Goal: Task Accomplishment & Management: Manage account settings

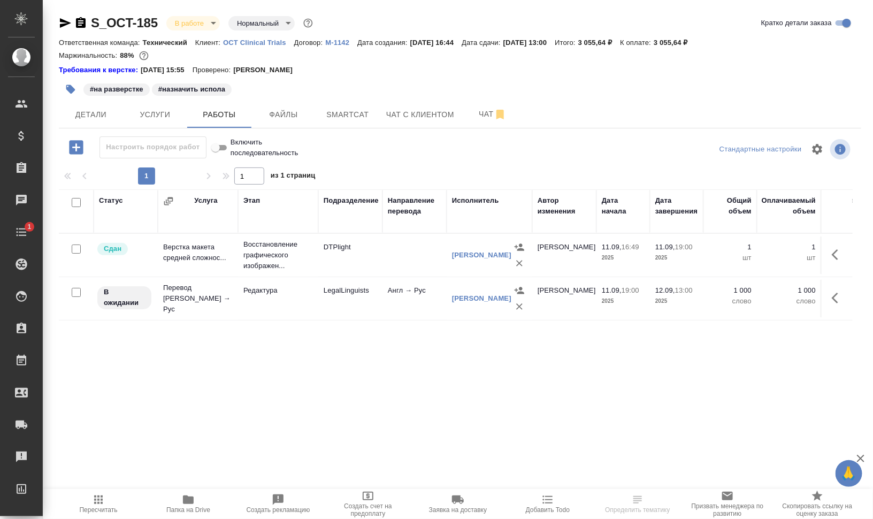
click at [72, 86] on icon "button" at bounding box center [70, 89] width 11 height 11
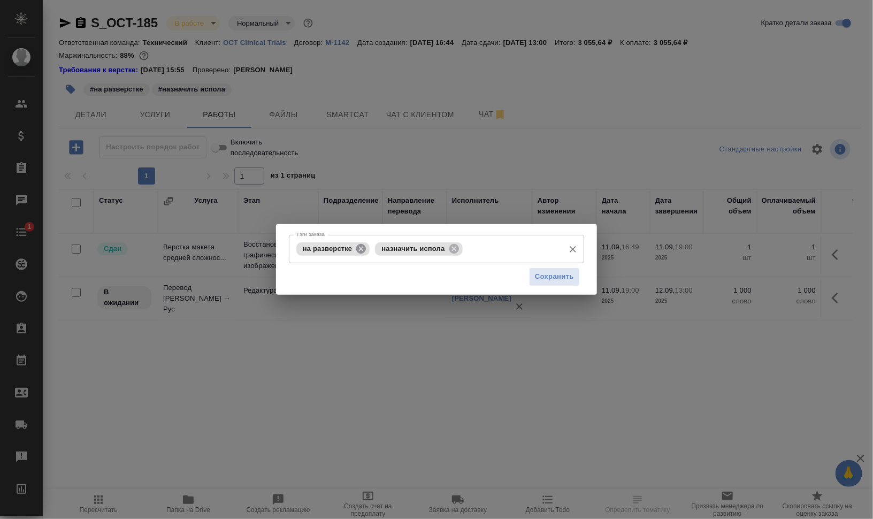
click at [360, 250] on icon at bounding box center [361, 249] width 12 height 12
click at [375, 248] on icon at bounding box center [375, 249] width 12 height 12
click at [390, 247] on input "Тэги заказа" at bounding box center [426, 249] width 265 height 18
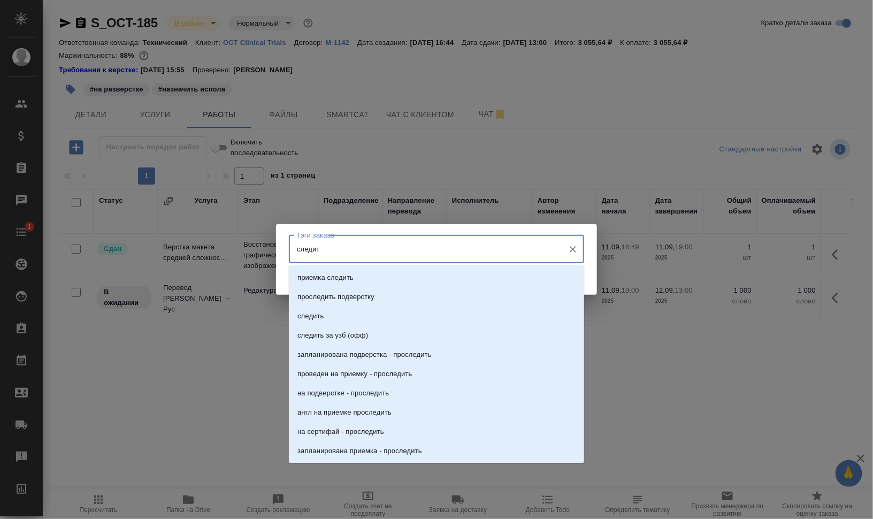
type input "следить"
click at [365, 314] on li "следить" at bounding box center [436, 316] width 295 height 19
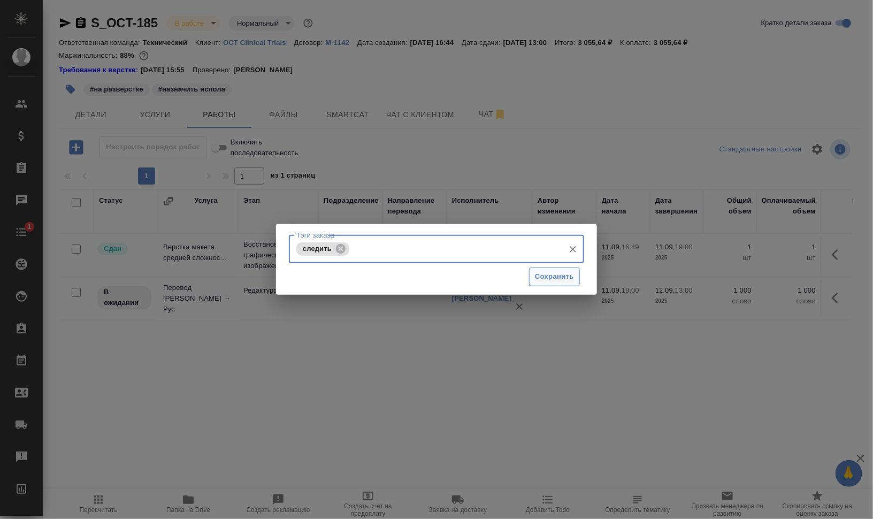
click at [546, 280] on span "Сохранить" at bounding box center [554, 277] width 39 height 12
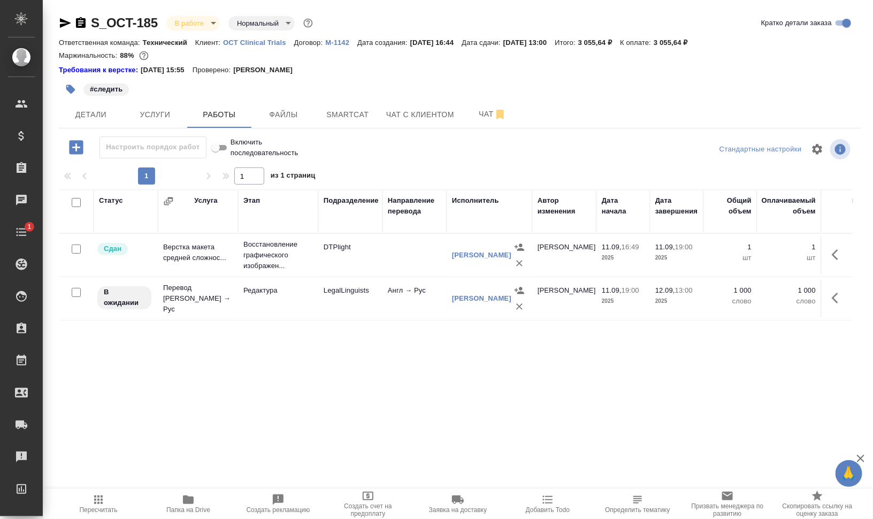
click at [341, 113] on span "Smartcat" at bounding box center [347, 114] width 51 height 13
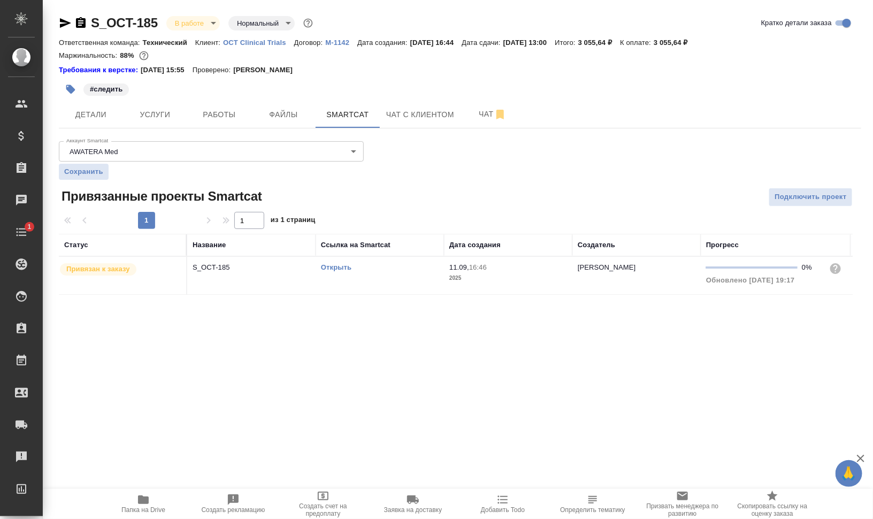
click at [339, 270] on link "Открыть" at bounding box center [336, 267] width 30 height 8
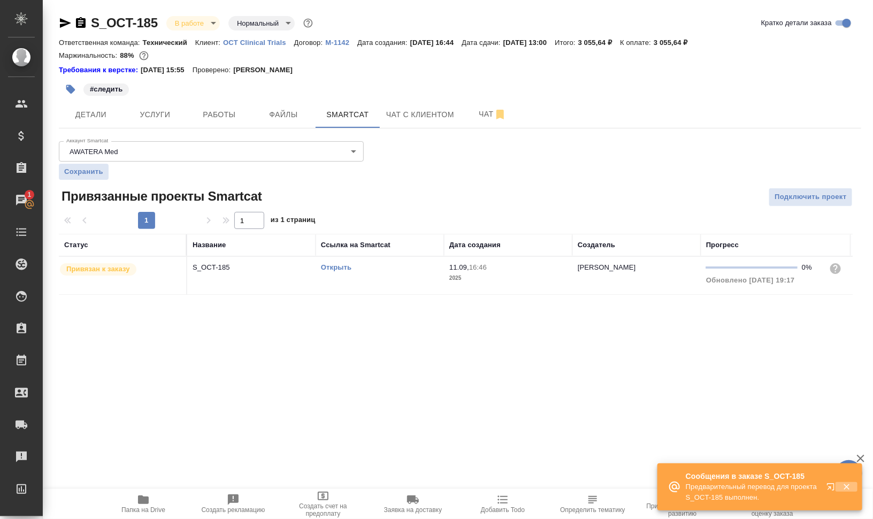
click at [844, 485] on icon "button" at bounding box center [847, 487] width 10 height 10
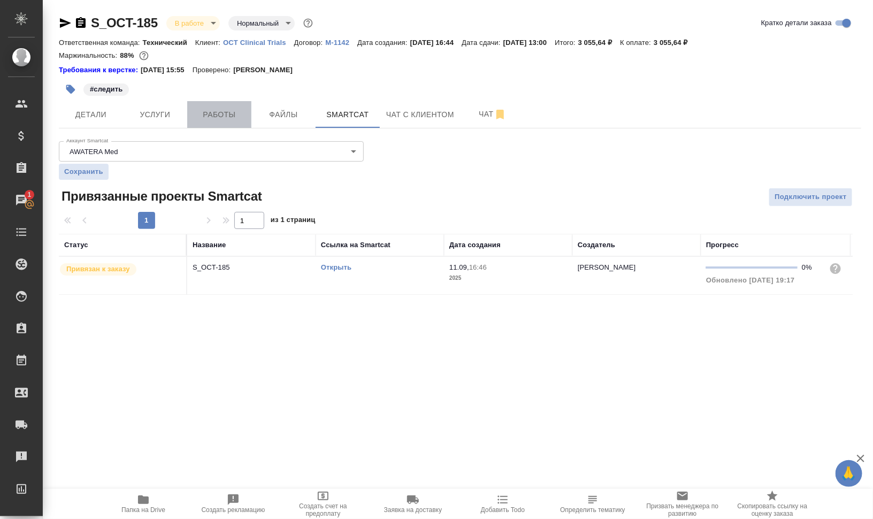
click at [216, 110] on span "Работы" at bounding box center [219, 114] width 51 height 13
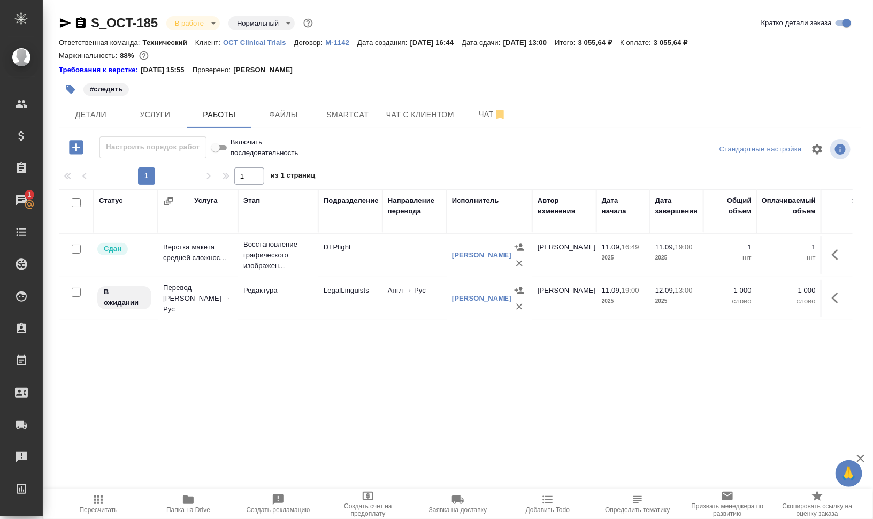
click at [562, 509] on span "Добавить Todo" at bounding box center [548, 509] width 44 height 7
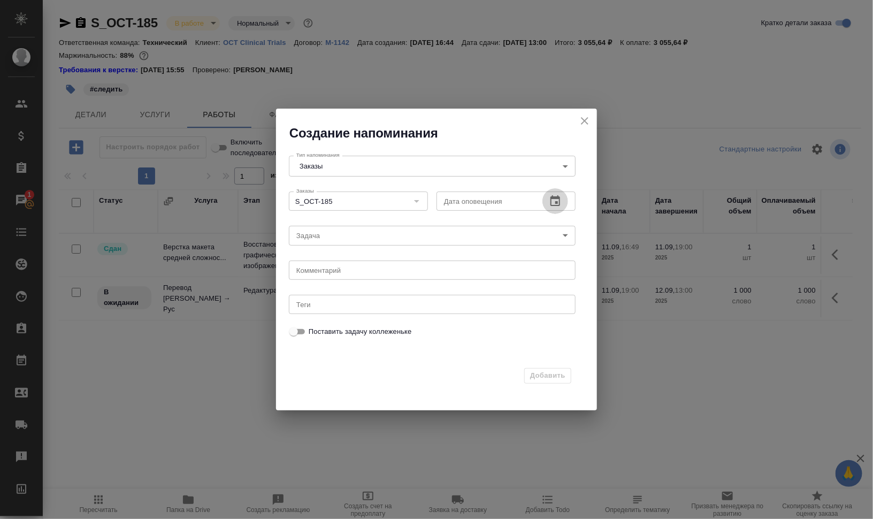
click at [554, 203] on icon "button" at bounding box center [555, 201] width 13 height 13
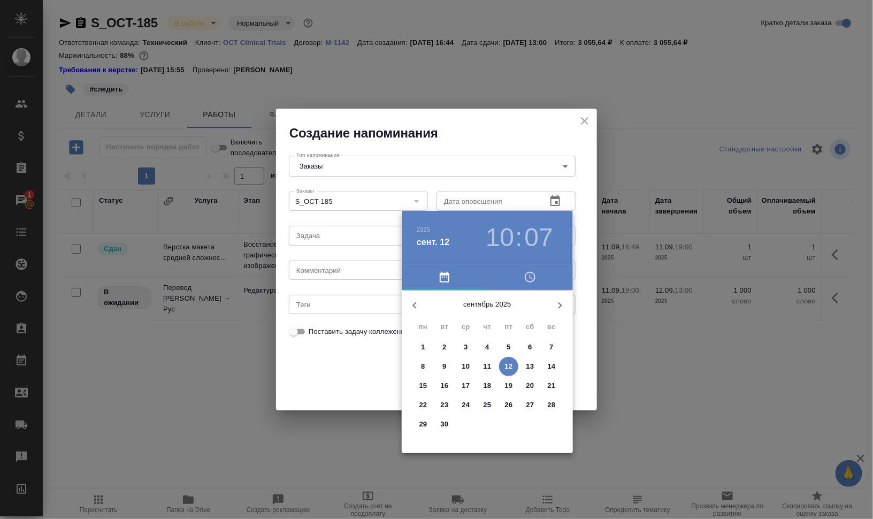
click at [513, 367] on span "12" at bounding box center [508, 366] width 19 height 11
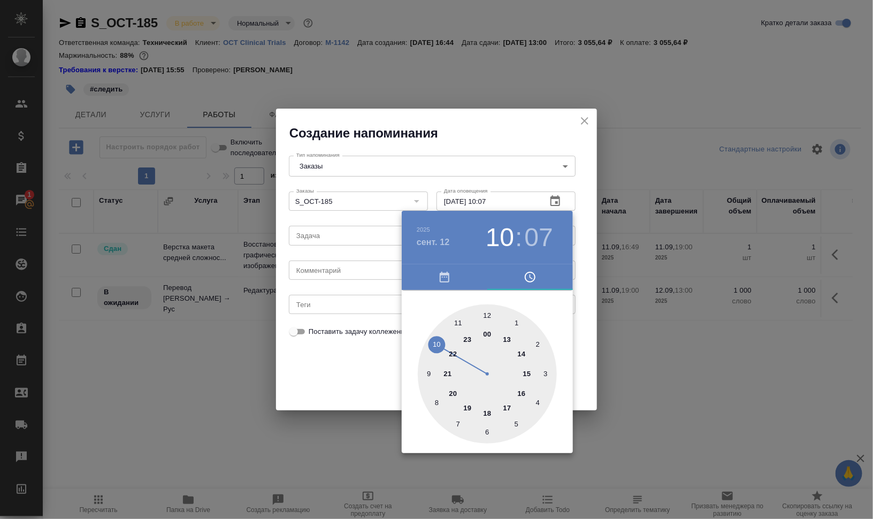
click at [488, 314] on div at bounding box center [487, 373] width 139 height 139
click at [458, 323] on div at bounding box center [487, 373] width 139 height 139
type input "12.09.2025 12:55"
drag, startPoint x: 698, startPoint y: 356, endPoint x: 672, endPoint y: 340, distance: 30.5
click at [698, 356] on div at bounding box center [436, 259] width 873 height 519
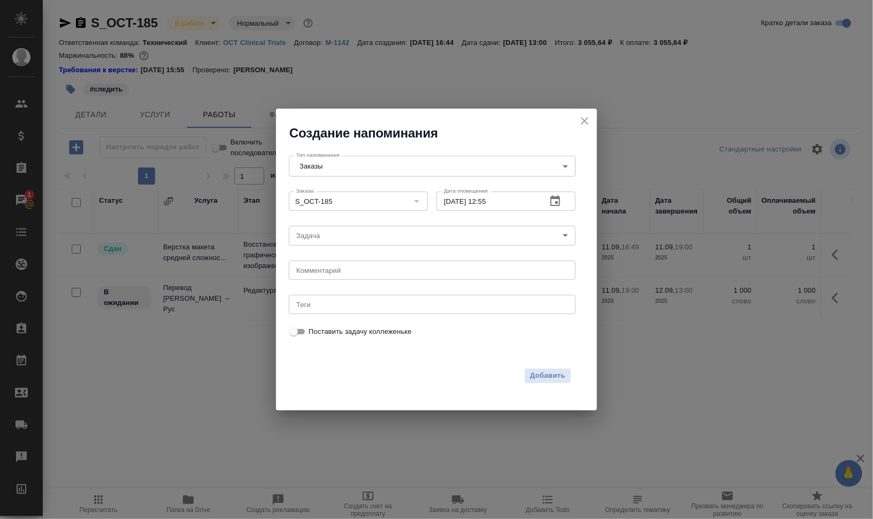
click at [353, 228] on body "🙏 .cls-1 fill:#fff; AWATERA Валеев Динар Клиенты Спецификации Заказы 1 Чаты Tod…" at bounding box center [436, 302] width 873 height 605
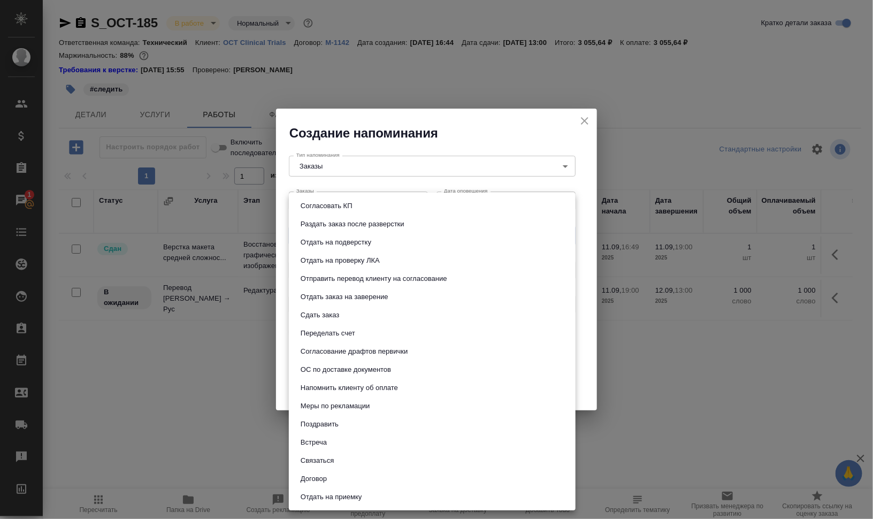
click at [361, 310] on li "Сдать заказ" at bounding box center [432, 315] width 287 height 18
type input "Сдать заказ"
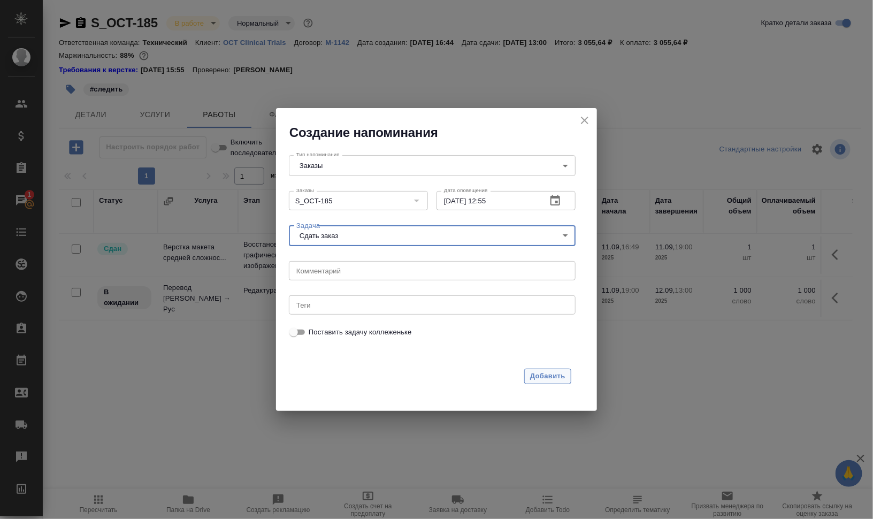
click at [550, 373] on span "Добавить" at bounding box center [547, 376] width 35 height 12
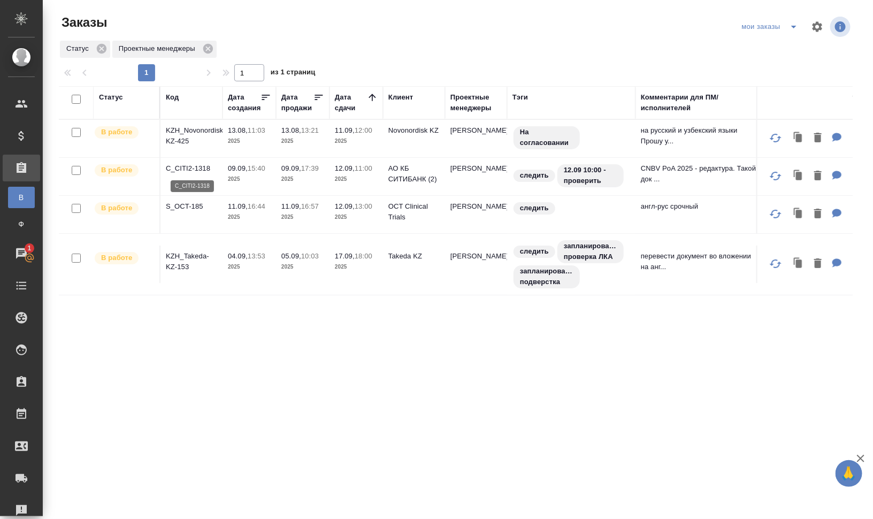
click at [190, 166] on p "C_CITI2-1318" at bounding box center [191, 168] width 51 height 11
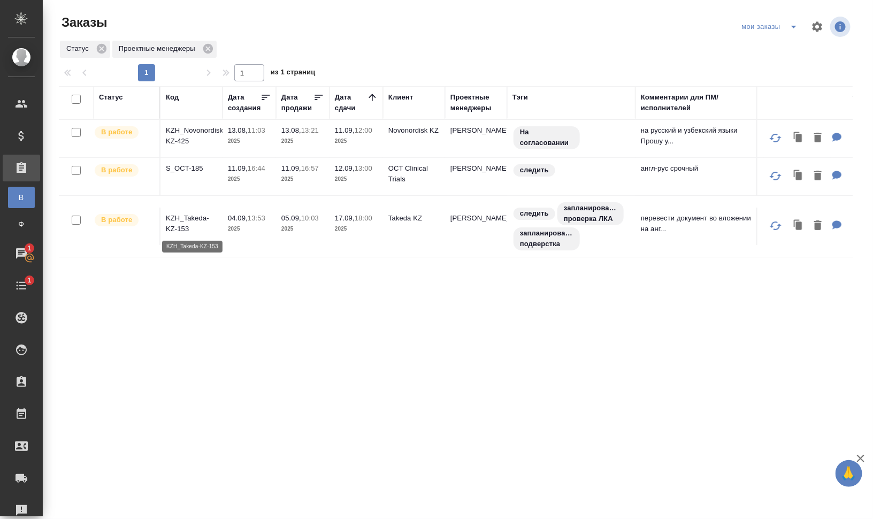
click at [184, 215] on p "KZH_Takeda-KZ-153" at bounding box center [191, 223] width 51 height 21
click at [793, 25] on icon "split button" at bounding box center [794, 26] width 13 height 13
click at [783, 60] on li "для раздачи" at bounding box center [771, 65] width 75 height 17
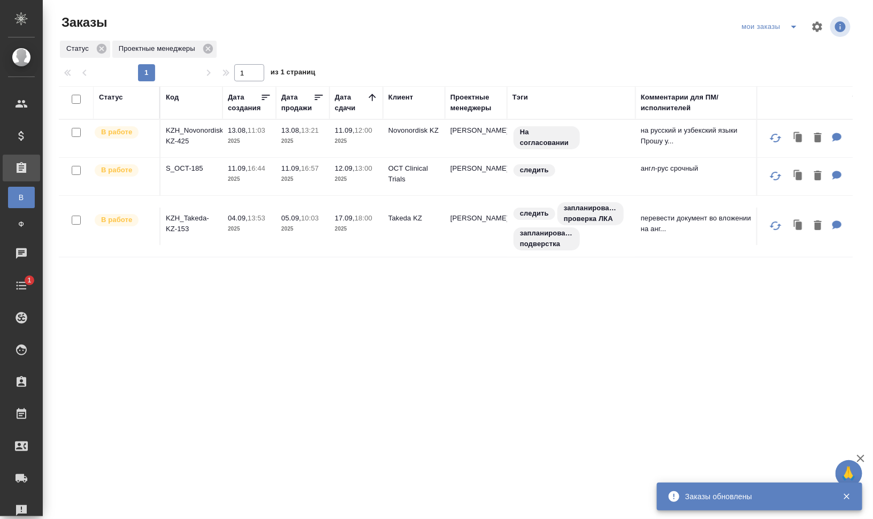
click at [795, 26] on icon "split button" at bounding box center [793, 27] width 5 height 3
click at [776, 45] on li "заказы команды" at bounding box center [771, 48] width 75 height 17
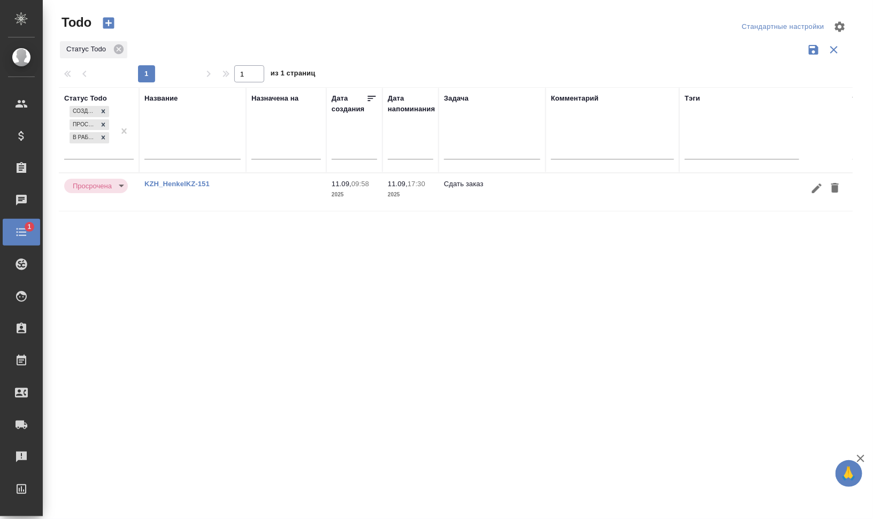
click at [823, 187] on icon "button" at bounding box center [817, 188] width 13 height 13
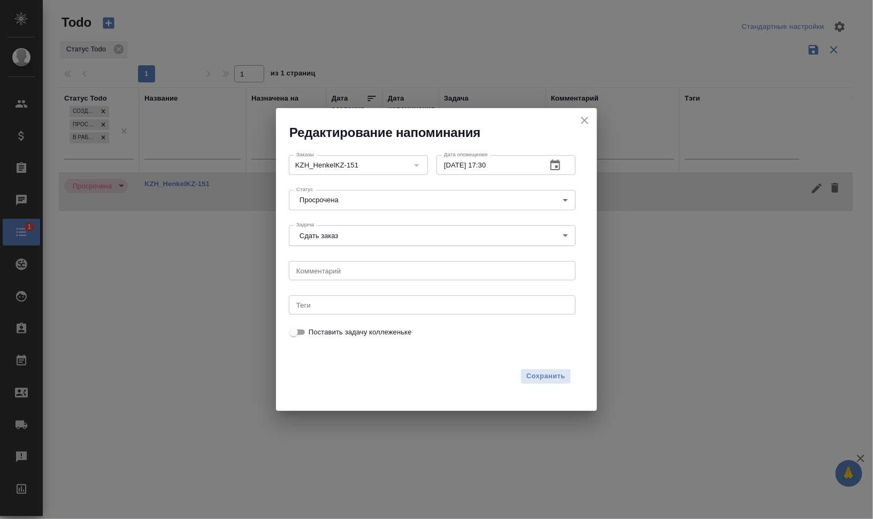
click at [586, 121] on icon "close" at bounding box center [584, 120] width 7 height 7
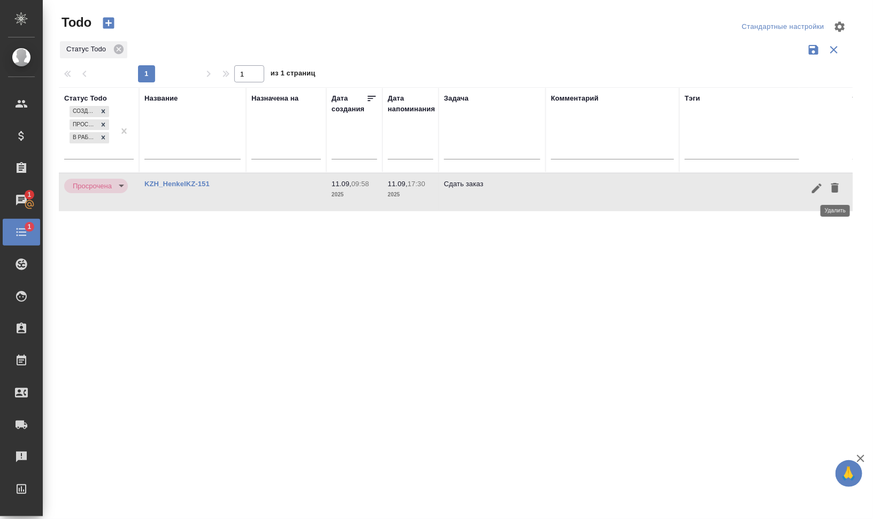
click at [836, 183] on icon "button" at bounding box center [834, 188] width 7 height 10
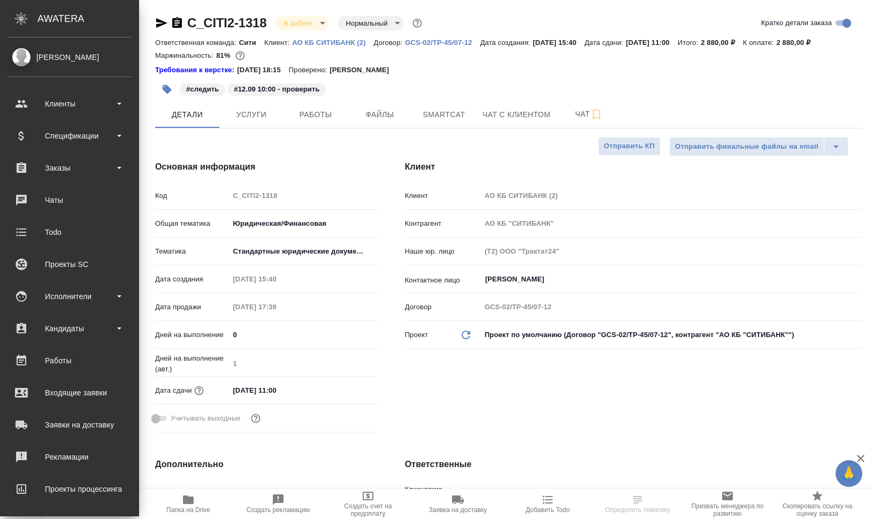
select select "RU"
type textarea "x"
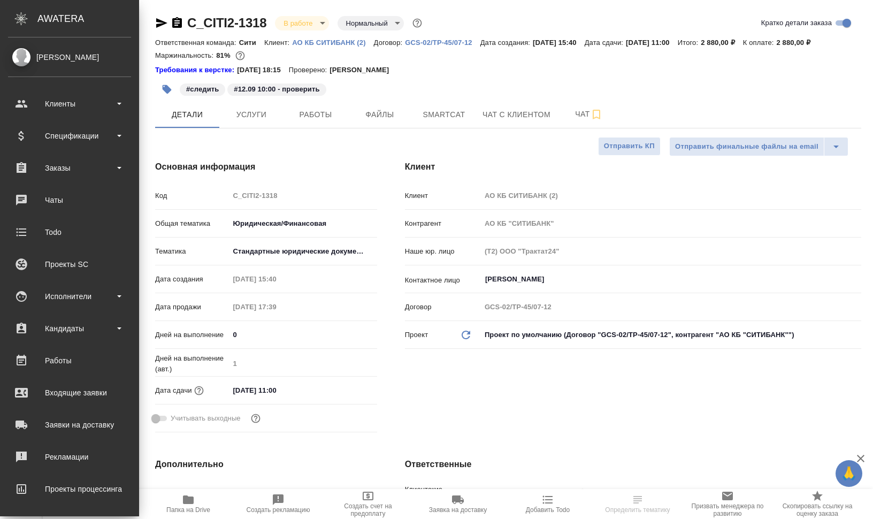
type textarea "x"
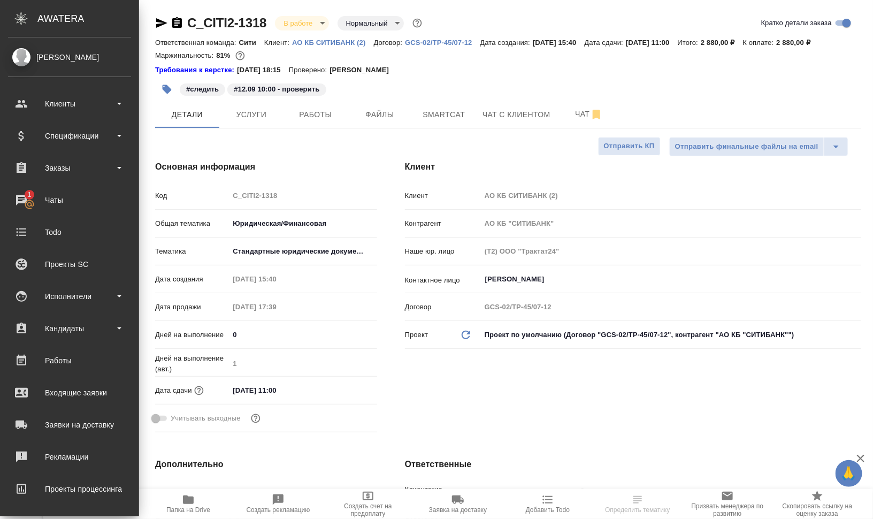
type textarea "x"
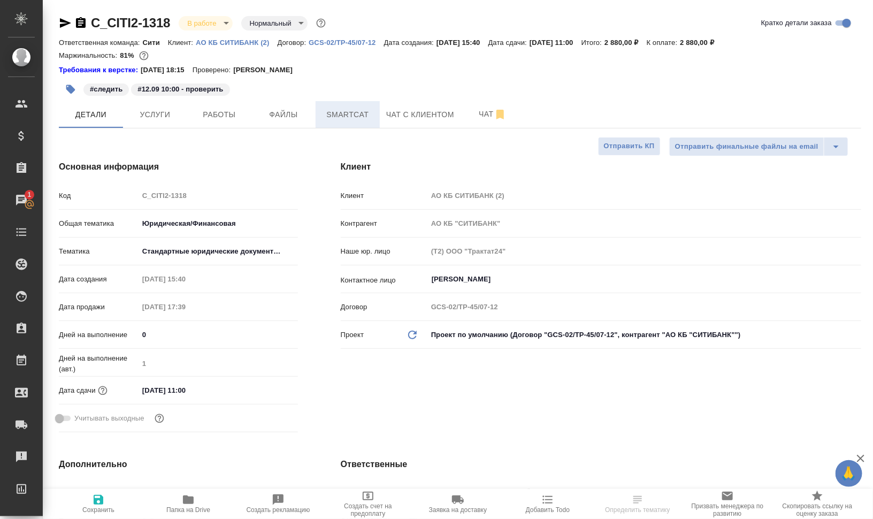
click at [340, 115] on span "Smartcat" at bounding box center [347, 114] width 51 height 13
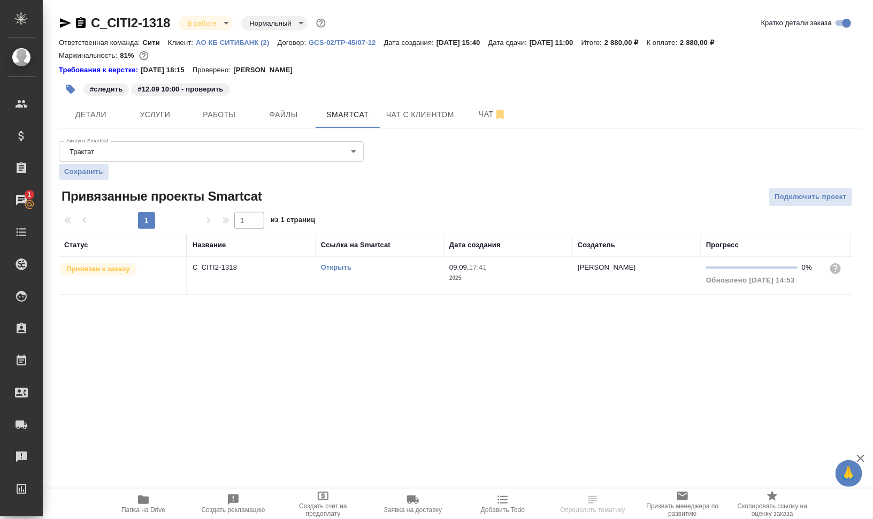
click at [385, 278] on td "Открыть" at bounding box center [380, 275] width 128 height 37
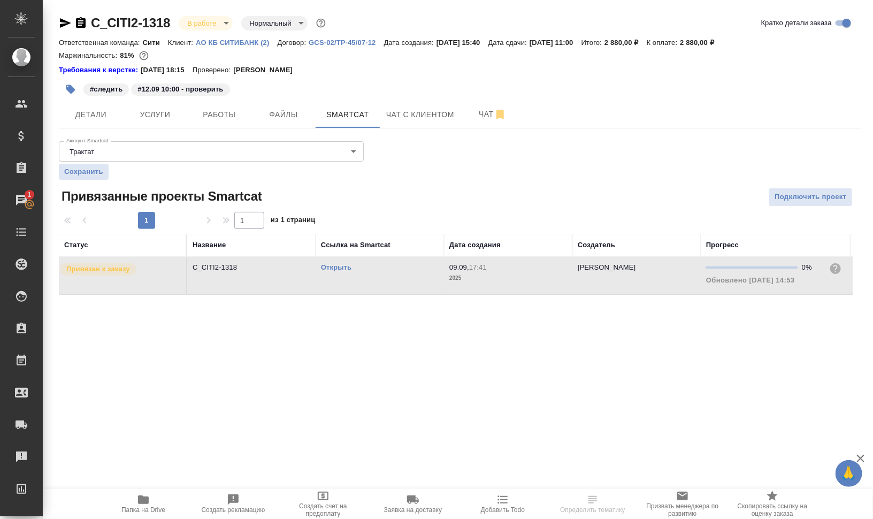
click at [385, 278] on td "Открыть" at bounding box center [380, 275] width 128 height 37
click at [284, 113] on span "Файлы" at bounding box center [283, 114] width 51 height 13
click at [345, 116] on span "Smartcat" at bounding box center [347, 114] width 51 height 13
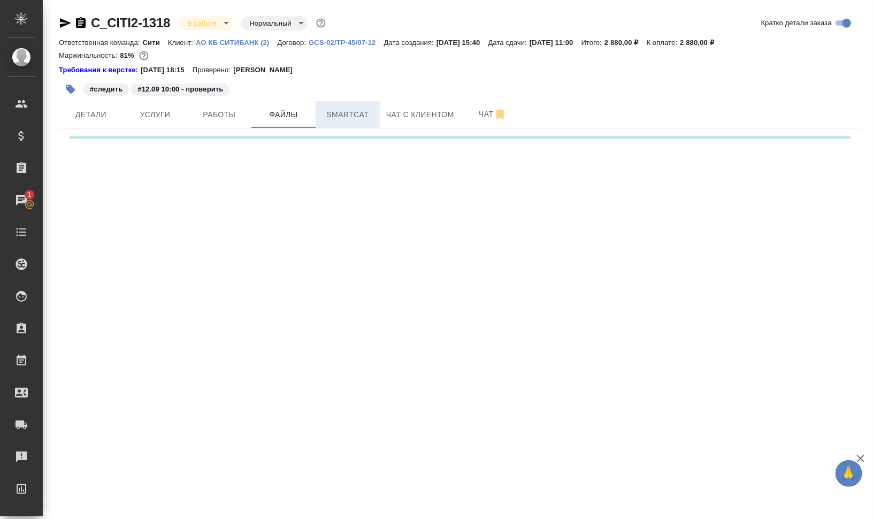
click at [345, 115] on span "Smartcat" at bounding box center [347, 114] width 51 height 13
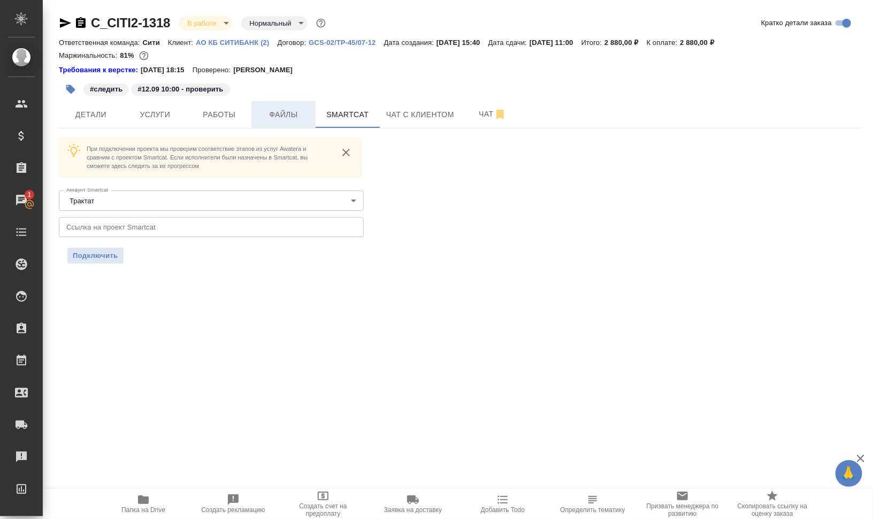
click at [284, 114] on span "Файлы" at bounding box center [283, 114] width 51 height 13
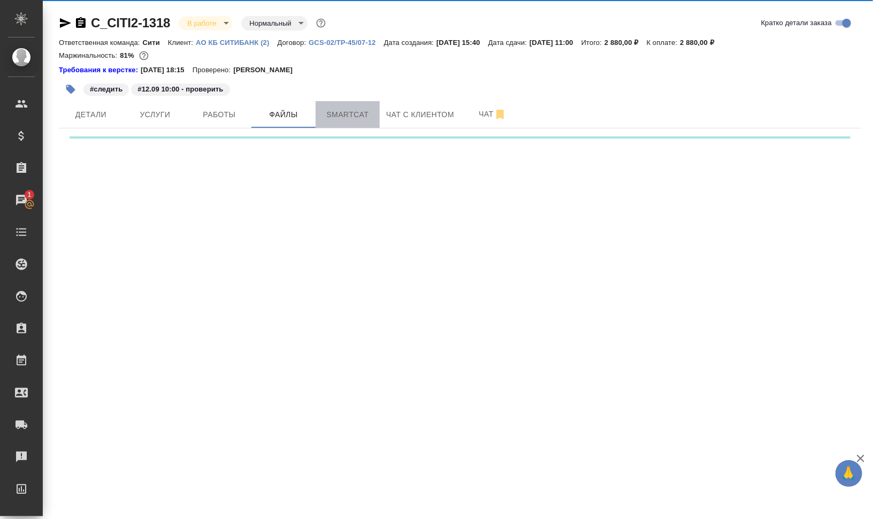
click at [343, 113] on span "Smartcat" at bounding box center [347, 114] width 51 height 13
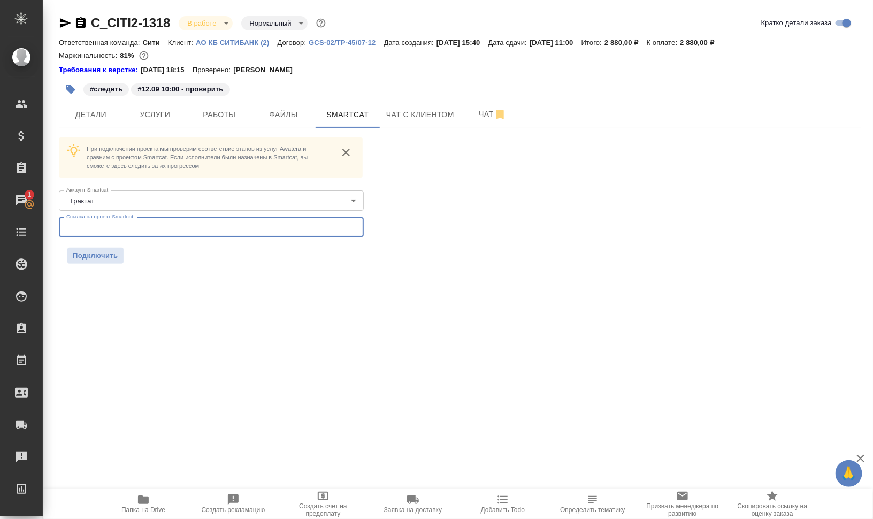
click at [239, 222] on input "text" at bounding box center [211, 226] width 305 height 19
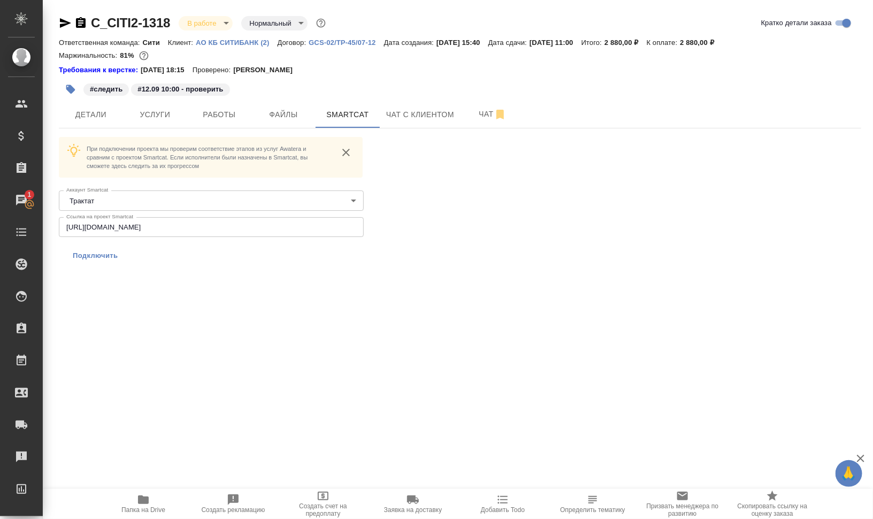
click at [102, 257] on span "Подключить" at bounding box center [95, 255] width 45 height 11
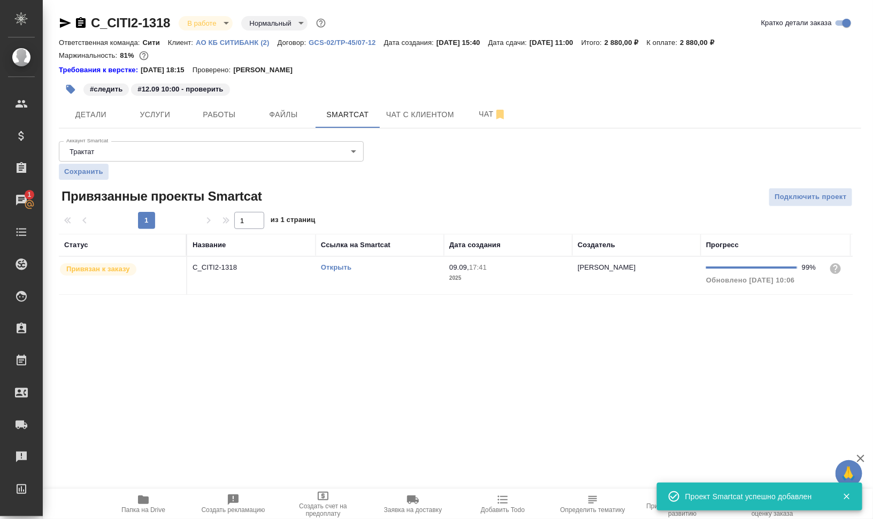
click at [375, 287] on td "Открыть" at bounding box center [380, 275] width 128 height 37
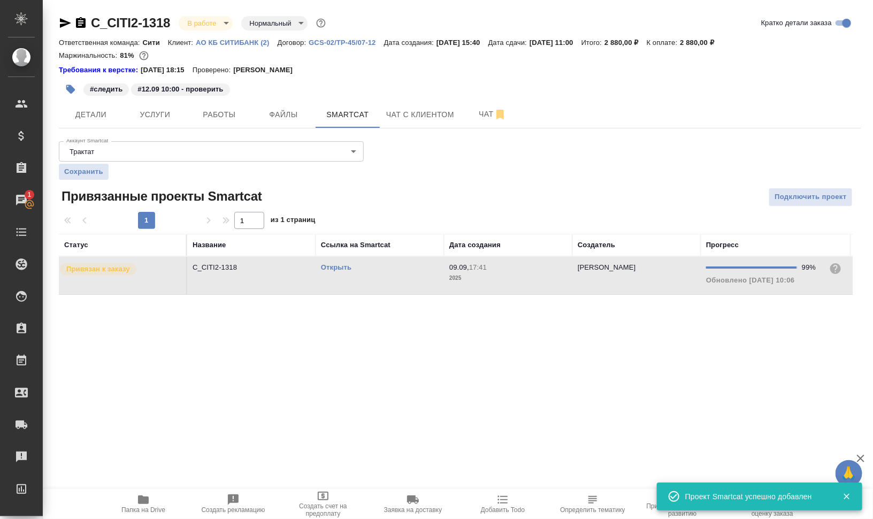
click at [375, 287] on td "Открыть" at bounding box center [380, 275] width 128 height 37
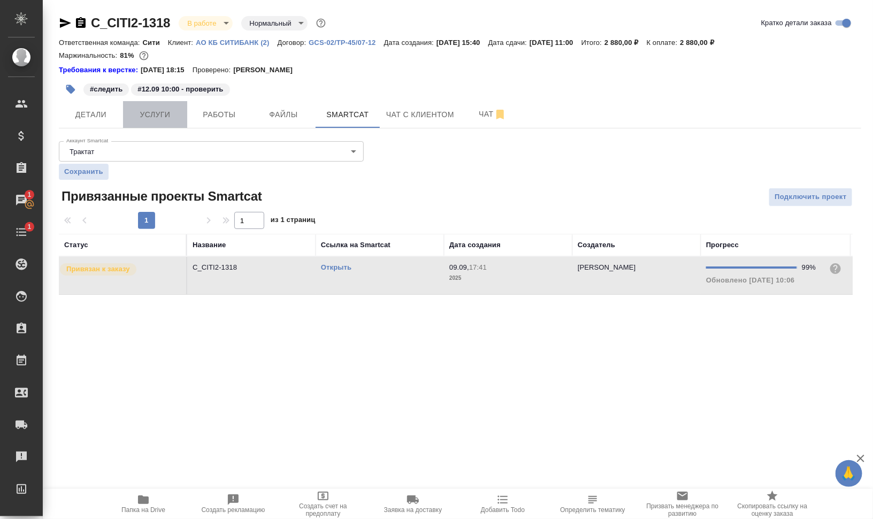
click at [177, 114] on span "Услуги" at bounding box center [154, 114] width 51 height 13
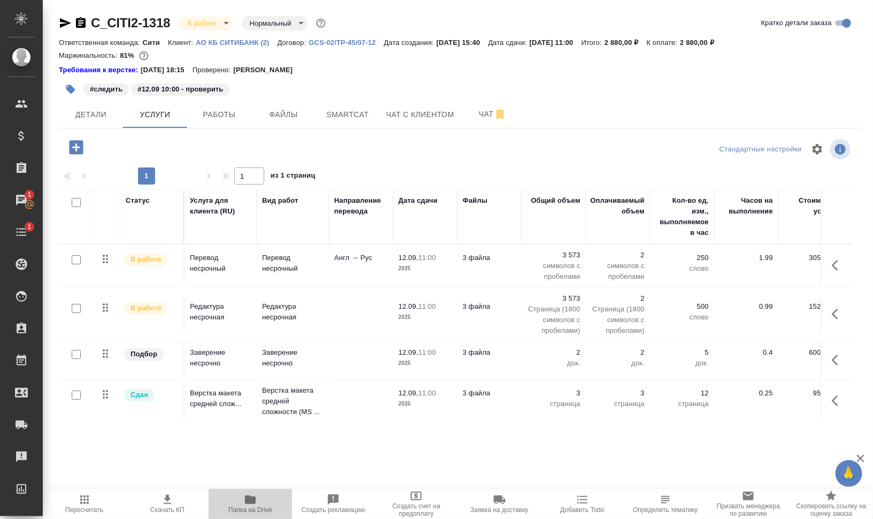
click at [245, 490] on button "Папка на Drive" at bounding box center [250, 504] width 83 height 30
click at [210, 21] on body "🙏 .cls-1 fill:#fff; AWATERA Валеев Динар Клиенты Спецификации Заказы 1 Чаты 1 T…" at bounding box center [436, 302] width 873 height 605
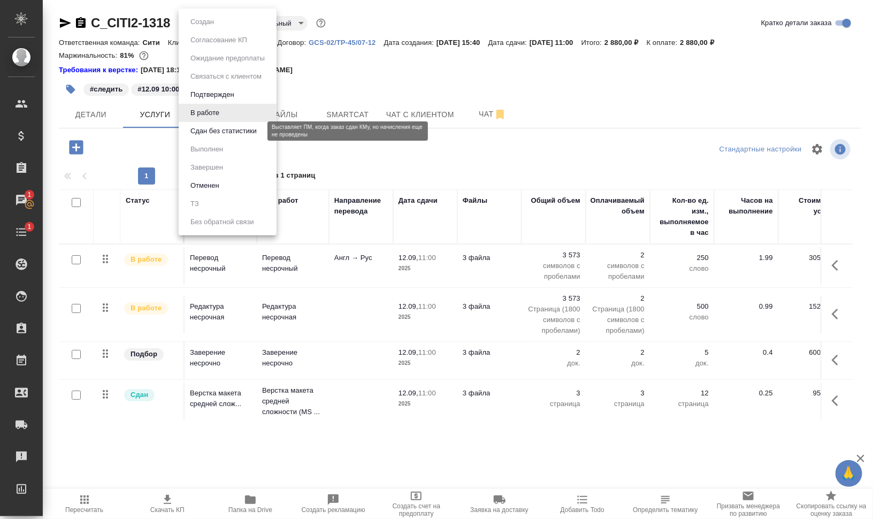
click at [229, 131] on button "Сдан без статистики" at bounding box center [223, 131] width 73 height 12
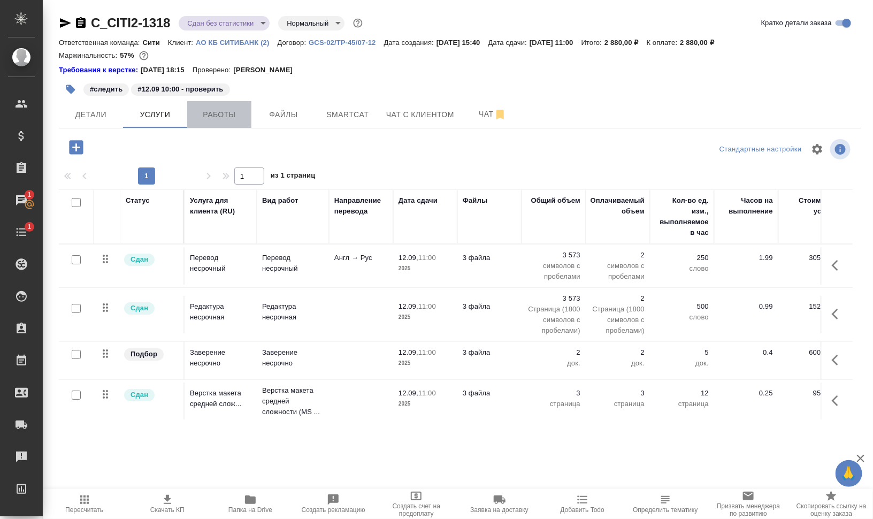
click at [228, 115] on span "Работы" at bounding box center [219, 114] width 51 height 13
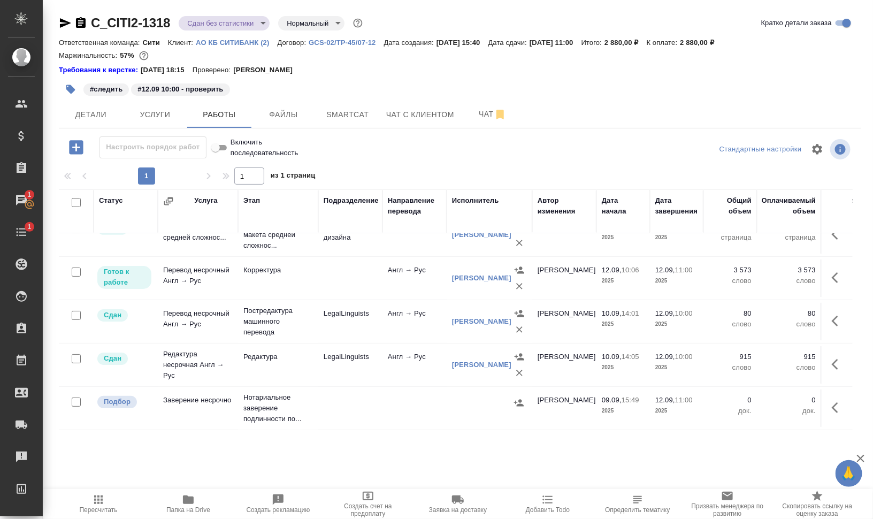
scroll to position [28, 0]
click at [832, 315] on icon "button" at bounding box center [838, 321] width 13 height 13
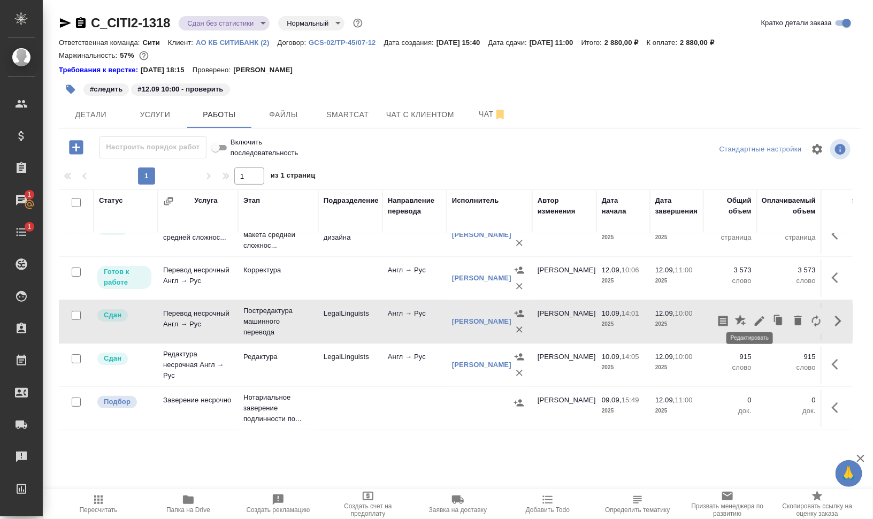
click at [753, 315] on icon "button" at bounding box center [759, 321] width 13 height 13
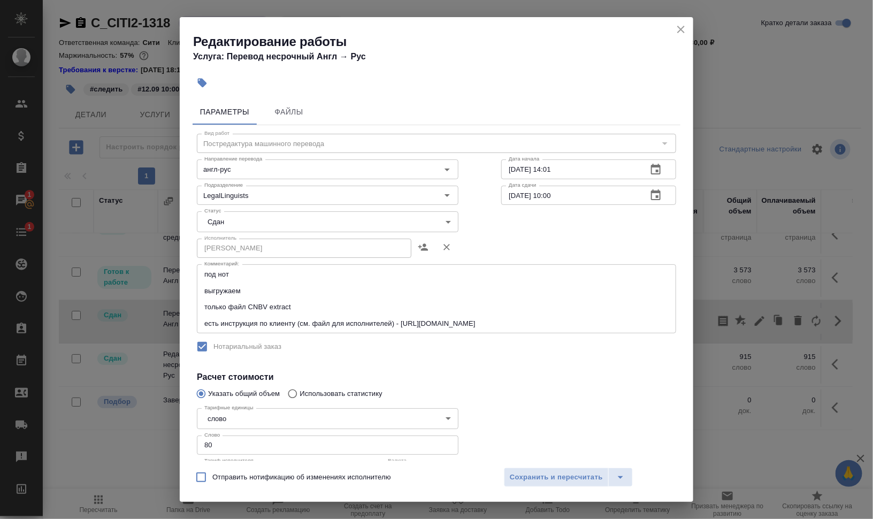
click at [287, 218] on body "🙏 .cls-1 fill:#fff; AWATERA Валеев Динар Клиенты Спецификации Заказы 1 Чаты 1 T…" at bounding box center [436, 302] width 873 height 605
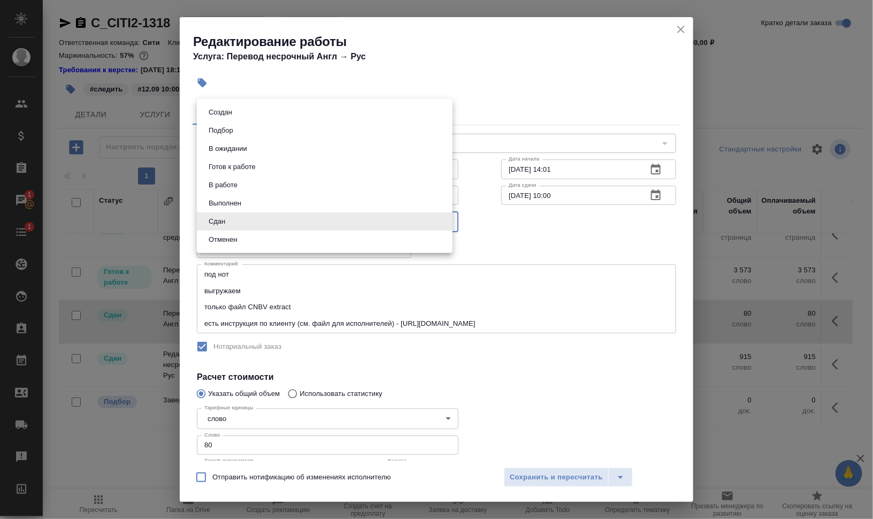
click at [270, 197] on li "Выполнен" at bounding box center [325, 203] width 256 height 18
type input "completed"
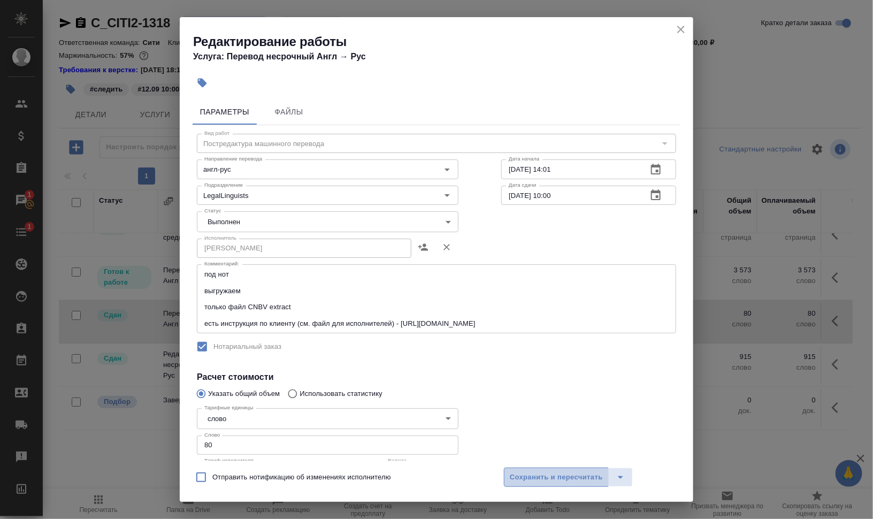
click at [540, 471] on button "Сохранить и пересчитать" at bounding box center [556, 477] width 105 height 19
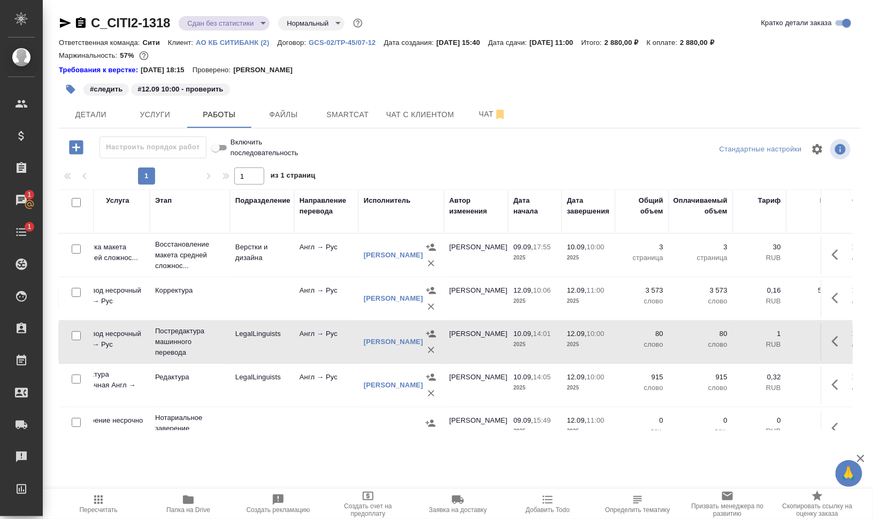
scroll to position [0, 0]
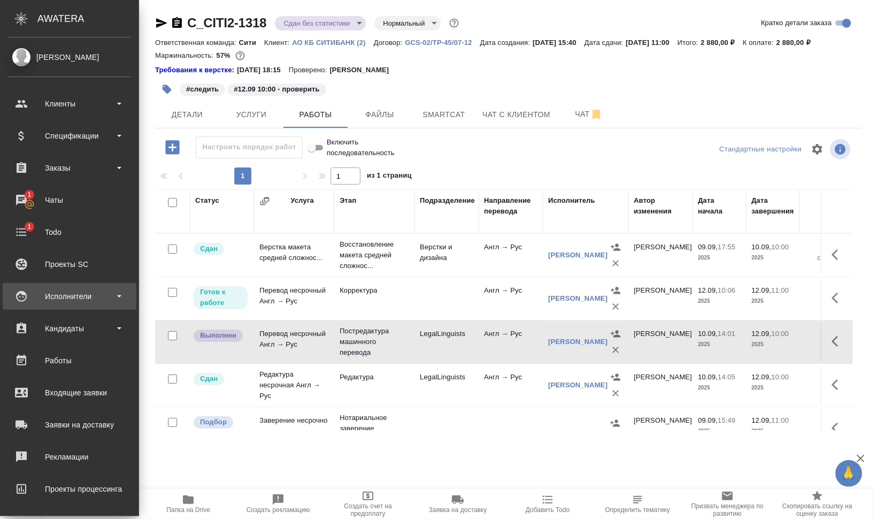
click at [83, 295] on div "Исполнители" at bounding box center [69, 296] width 123 height 16
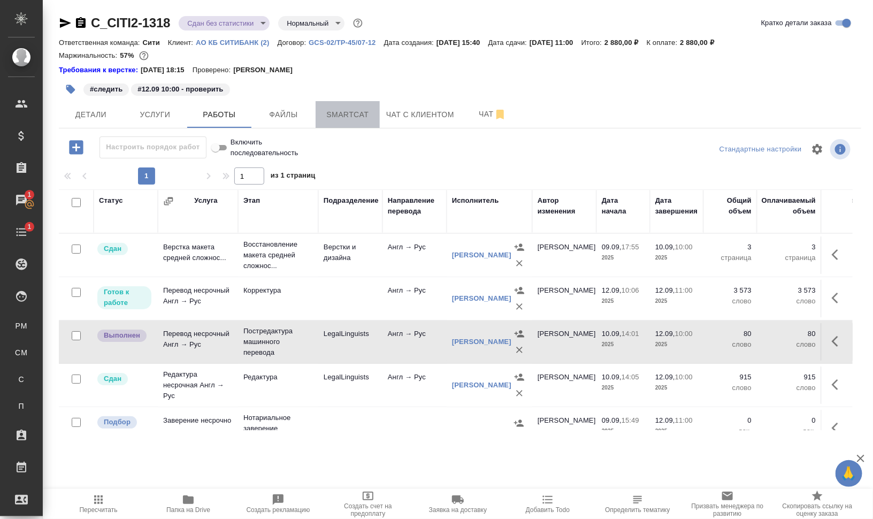
click at [339, 103] on button "Smartcat" at bounding box center [348, 114] width 64 height 27
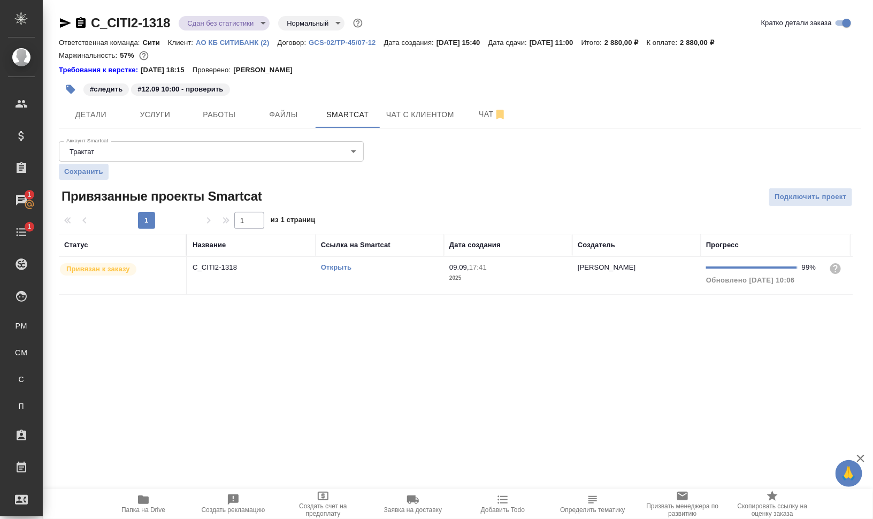
click at [327, 266] on link "Открыть" at bounding box center [336, 267] width 30 height 8
click at [344, 279] on td "Открыть" at bounding box center [380, 275] width 128 height 37
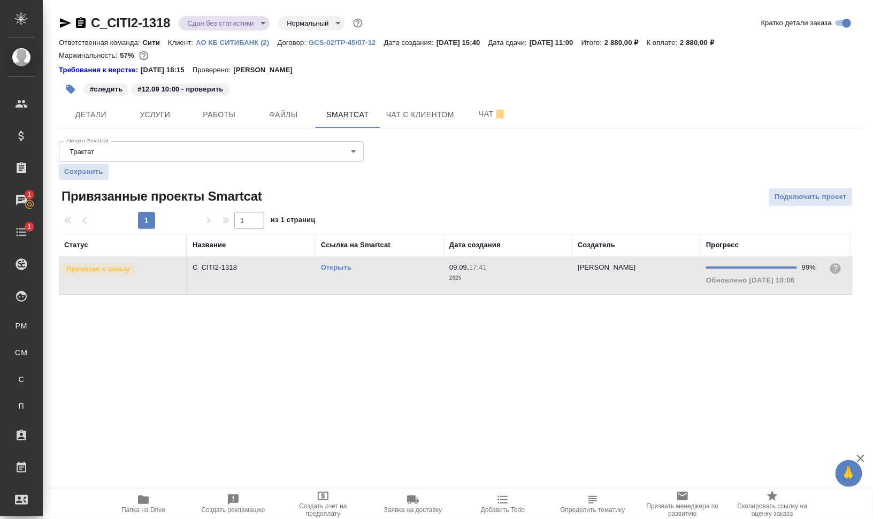
click at [344, 279] on td "Открыть" at bounding box center [380, 275] width 128 height 37
click at [221, 121] on span "Работы" at bounding box center [219, 114] width 51 height 13
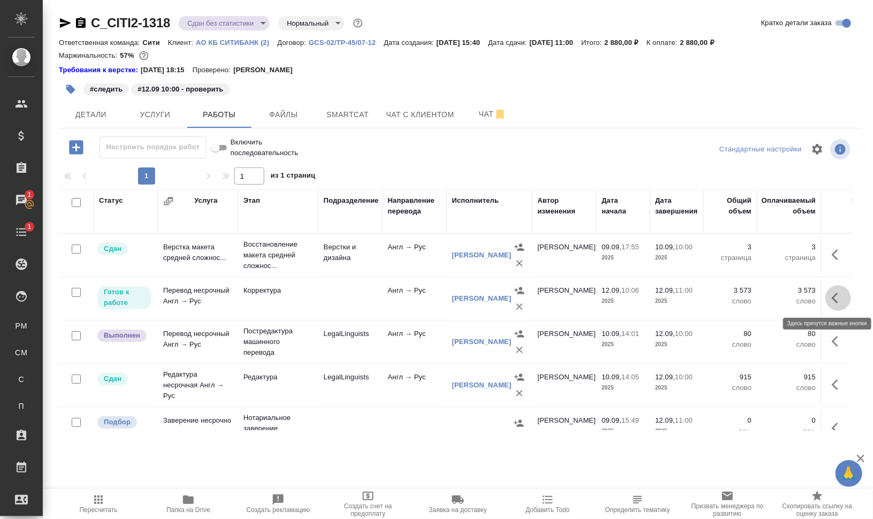
click at [832, 299] on icon "button" at bounding box center [838, 298] width 13 height 13
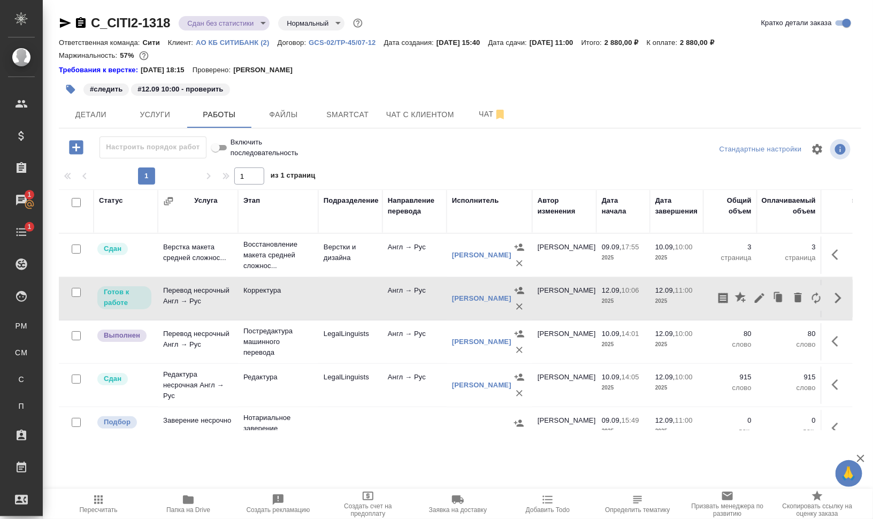
click at [522, 303] on icon "button" at bounding box center [519, 306] width 11 height 11
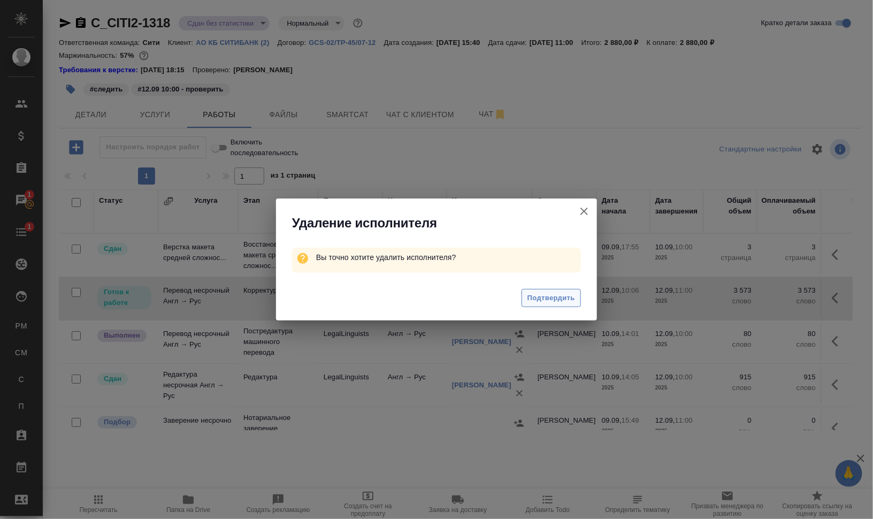
click at [546, 301] on span "Подтвердить" at bounding box center [552, 298] width 48 height 12
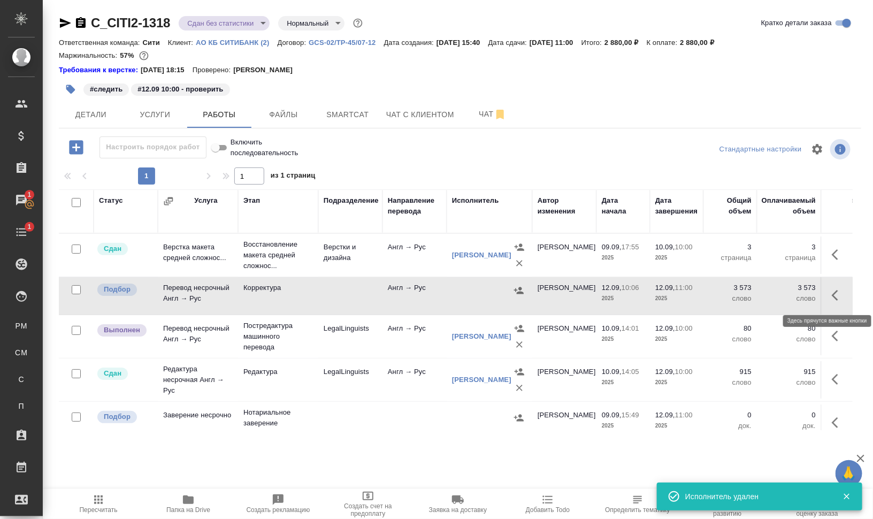
click at [832, 297] on icon "button" at bounding box center [838, 295] width 13 height 13
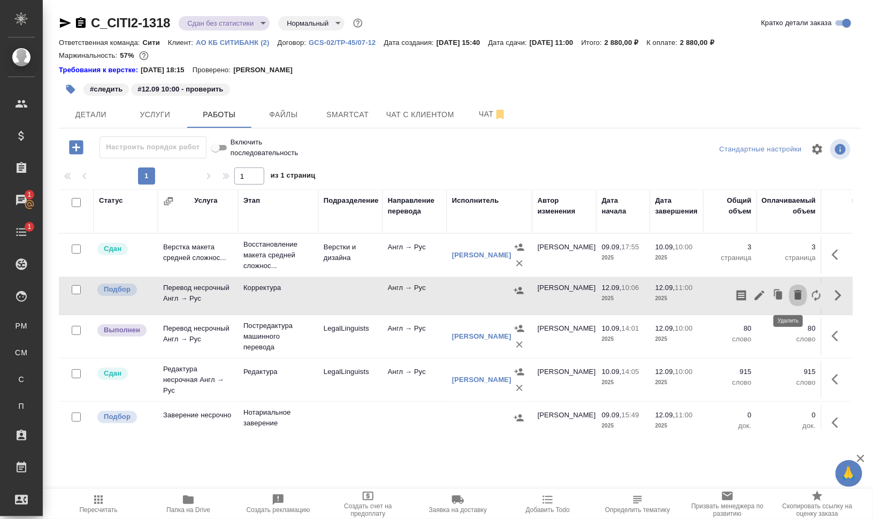
click at [792, 294] on icon "button" at bounding box center [798, 294] width 13 height 13
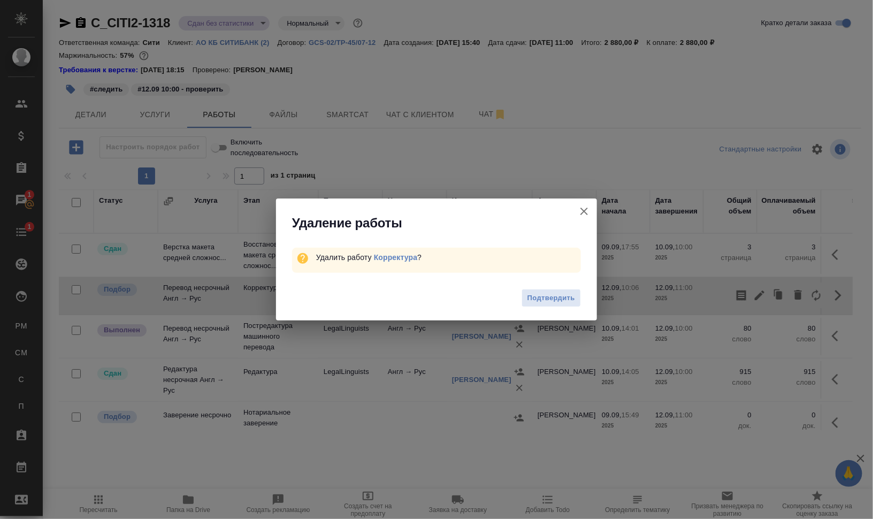
click at [533, 295] on span "Подтвердить" at bounding box center [552, 298] width 48 height 12
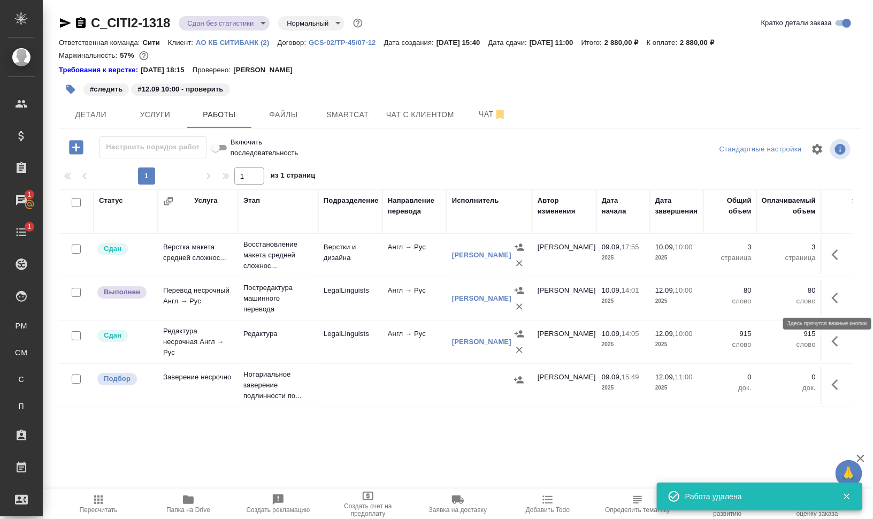
click at [833, 296] on icon "button" at bounding box center [838, 298] width 13 height 13
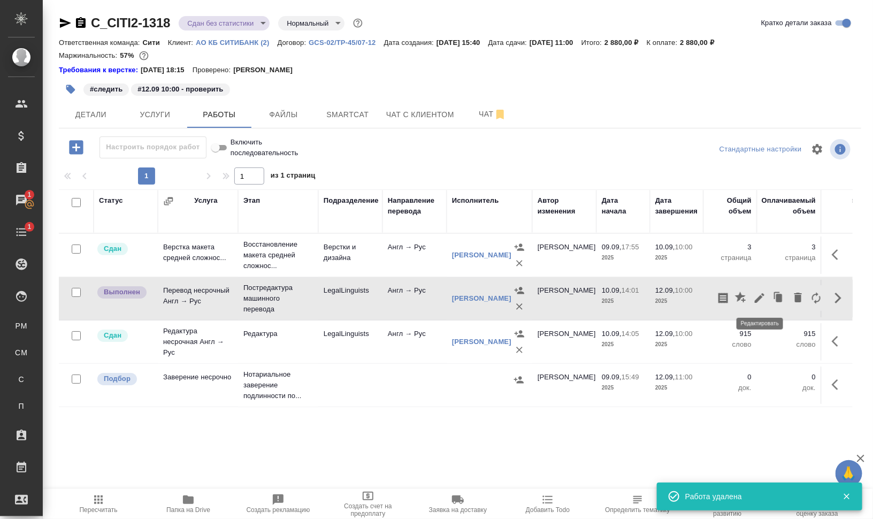
click at [762, 294] on icon "button" at bounding box center [760, 298] width 10 height 10
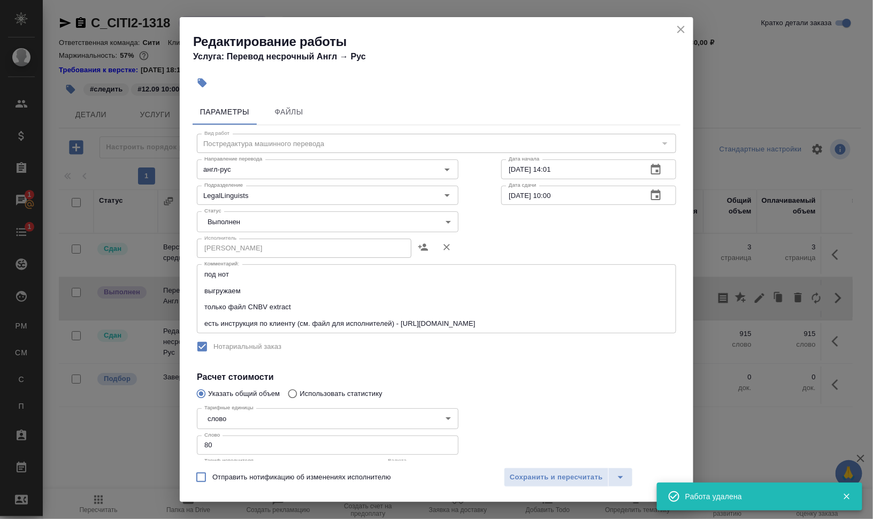
click at [274, 227] on body "🙏 .cls-1 fill:#fff; AWATERA Валеев Динар Клиенты Спецификации Заказы 1 Чаты 1 T…" at bounding box center [436, 302] width 873 height 605
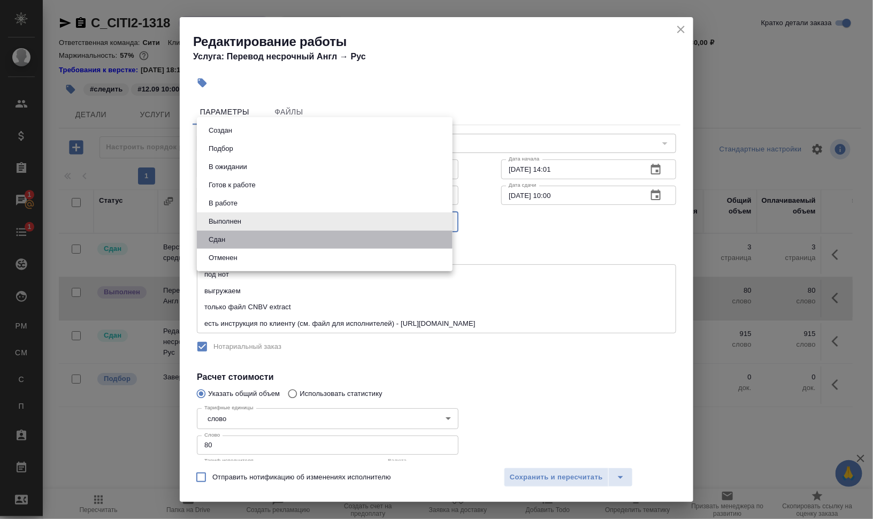
click at [261, 238] on li "Сдан" at bounding box center [325, 240] width 256 height 18
type input "closed"
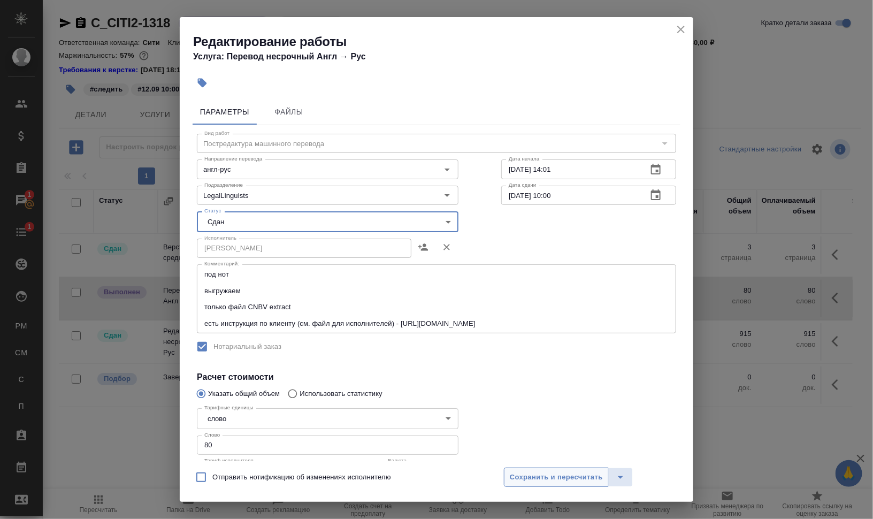
click at [587, 474] on span "Сохранить и пересчитать" at bounding box center [556, 477] width 93 height 12
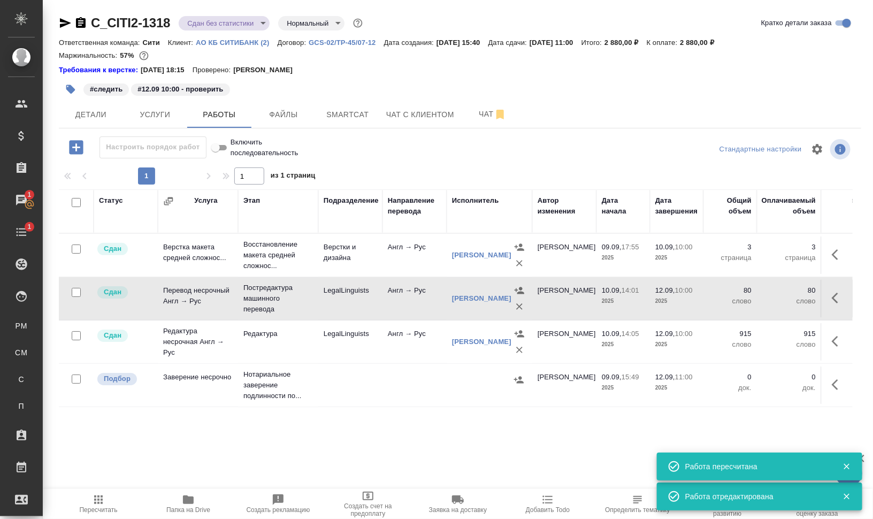
click at [110, 497] on span "Пересчитать" at bounding box center [98, 503] width 77 height 20
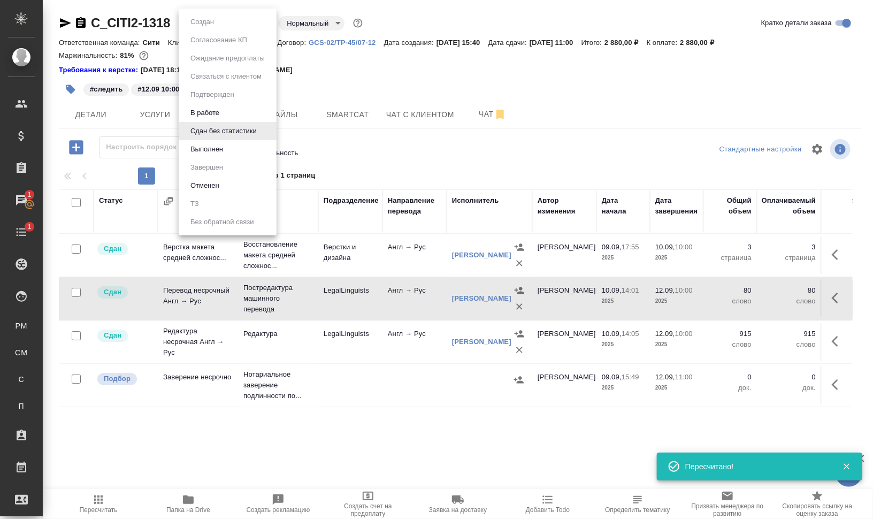
click at [264, 20] on body "🙏 .cls-1 fill:#fff; AWATERA Валеев Динар Клиенты Спецификации Заказы 1 Чаты 1 T…" at bounding box center [436, 302] width 873 height 605
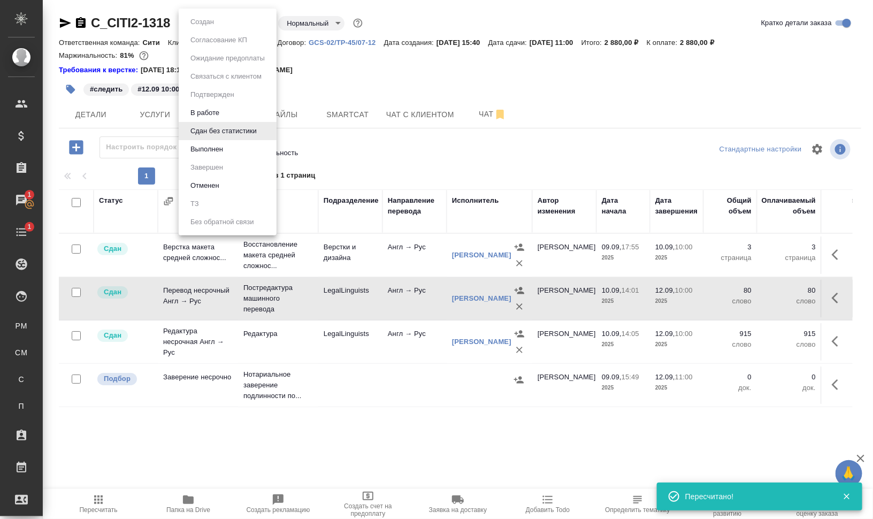
click at [239, 147] on li "Выполнен" at bounding box center [228, 149] width 98 height 18
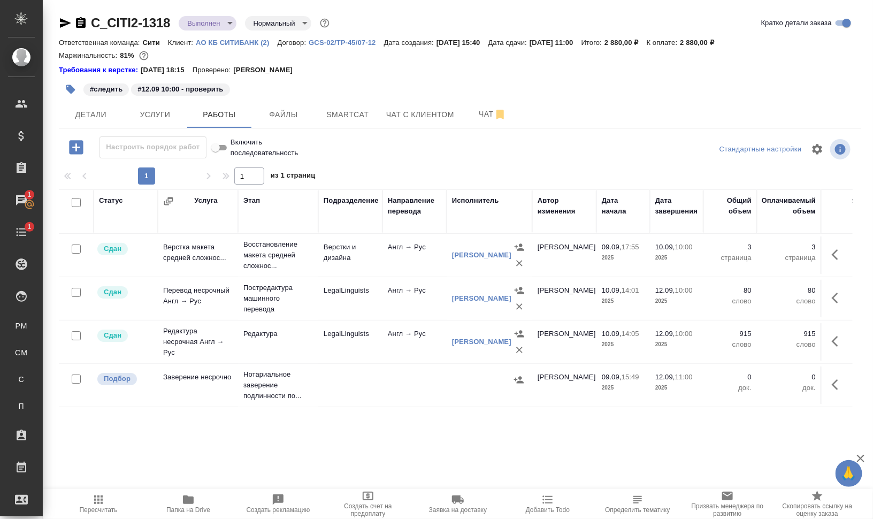
click at [65, 89] on icon "button" at bounding box center [70, 89] width 11 height 11
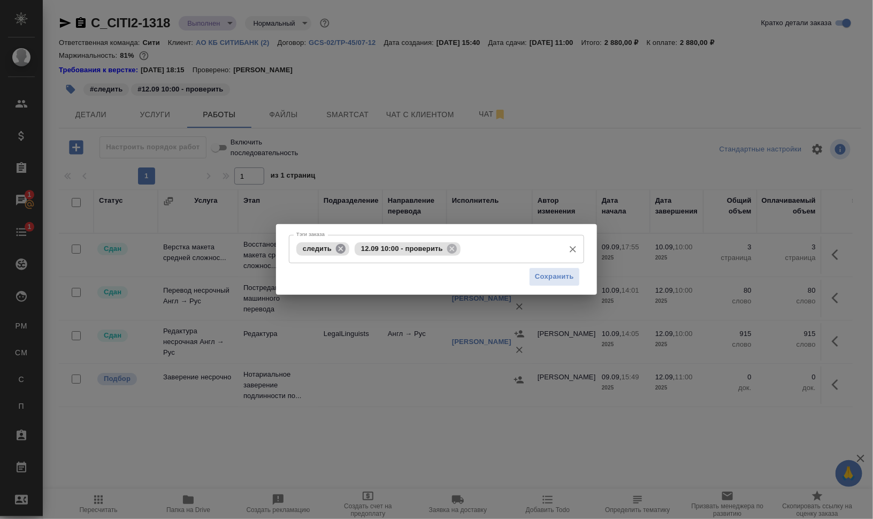
click at [344, 249] on icon at bounding box center [341, 248] width 10 height 10
click at [551, 276] on span "Сохранить" at bounding box center [554, 277] width 39 height 12
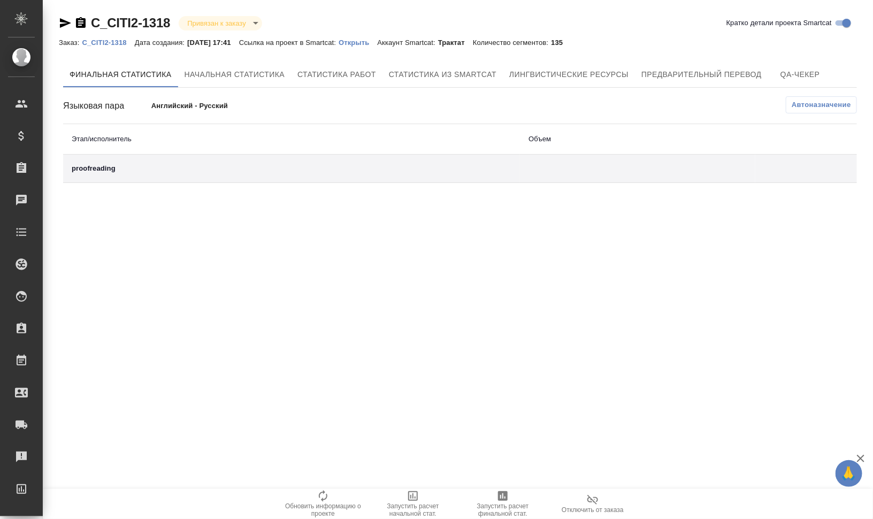
click at [135, 169] on div "proofreading" at bounding box center [292, 168] width 440 height 11
click at [94, 169] on div "proofreading" at bounding box center [292, 168] width 440 height 11
click at [828, 103] on span "Автоназначение" at bounding box center [821, 105] width 59 height 11
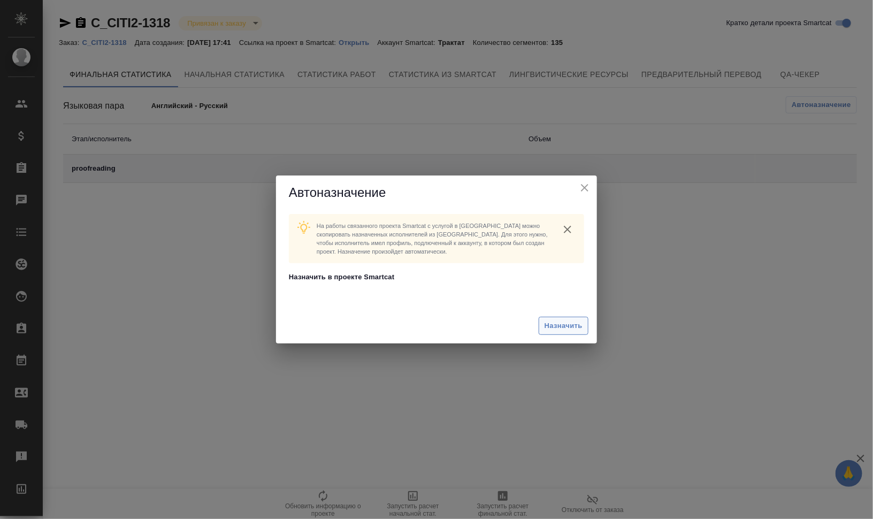
click at [553, 323] on span "Назначить" at bounding box center [564, 326] width 38 height 12
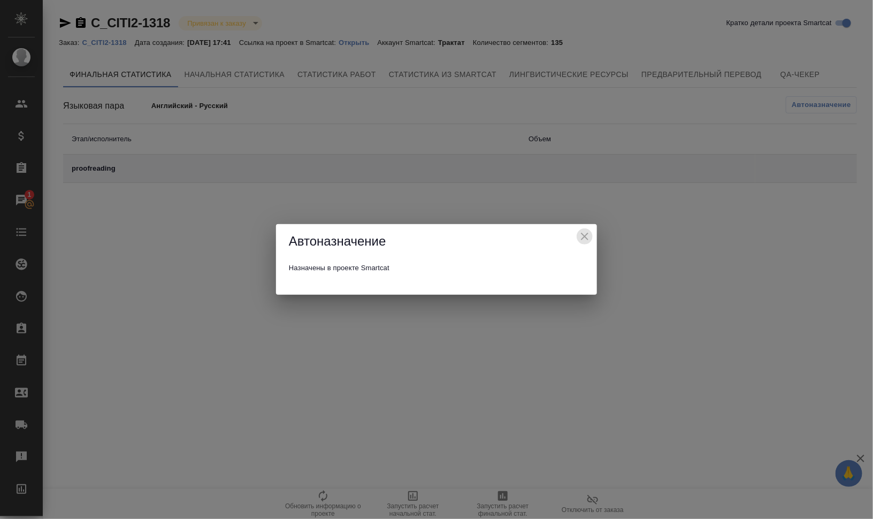
click at [586, 235] on icon "close" at bounding box center [584, 236] width 7 height 7
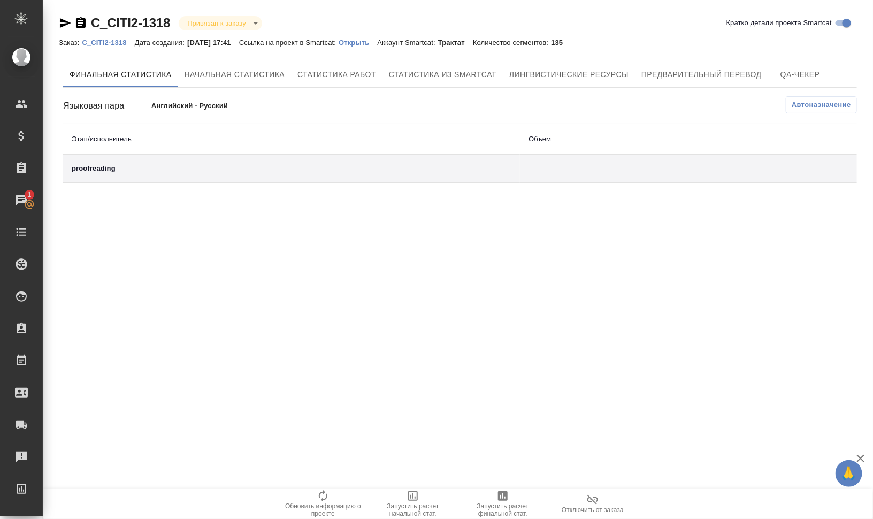
click at [361, 41] on p "Открыть" at bounding box center [358, 43] width 39 height 8
click at [583, 498] on span "Отключить от заказа" at bounding box center [592, 503] width 77 height 20
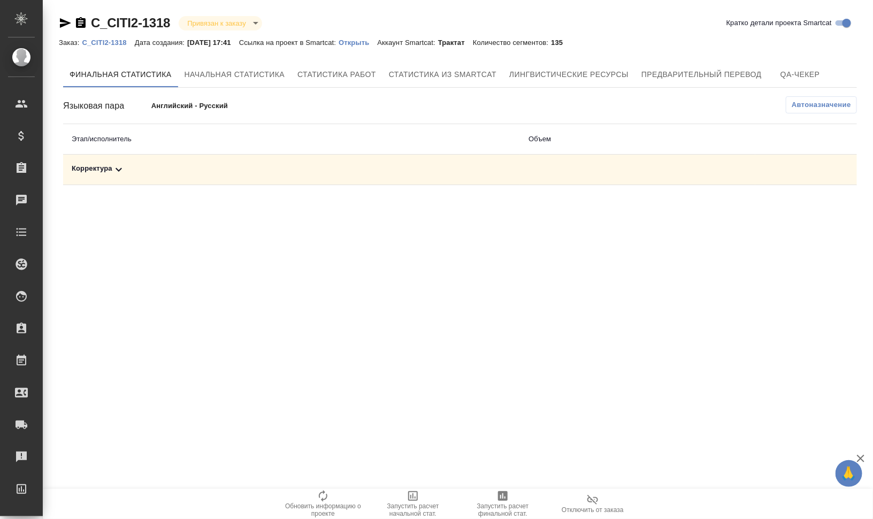
click at [119, 169] on icon at bounding box center [119, 170] width 6 height 4
click at [523, 510] on span "Запустить расчет финальной стат." at bounding box center [502, 509] width 77 height 15
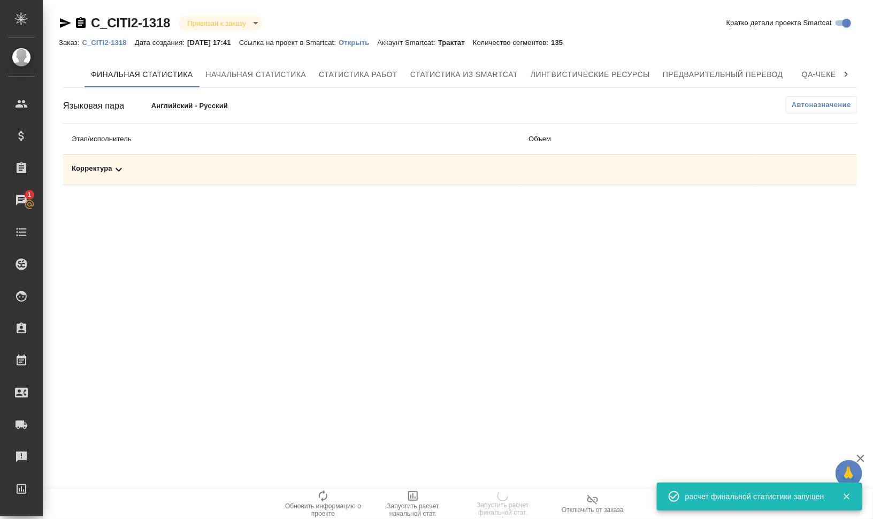
click at [108, 172] on div "Корректура" at bounding box center [292, 169] width 440 height 13
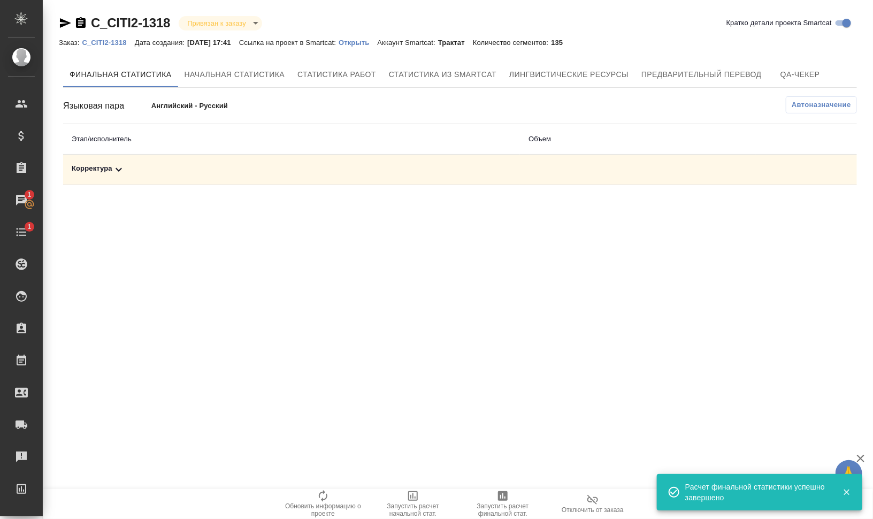
click at [113, 170] on icon at bounding box center [118, 169] width 13 height 13
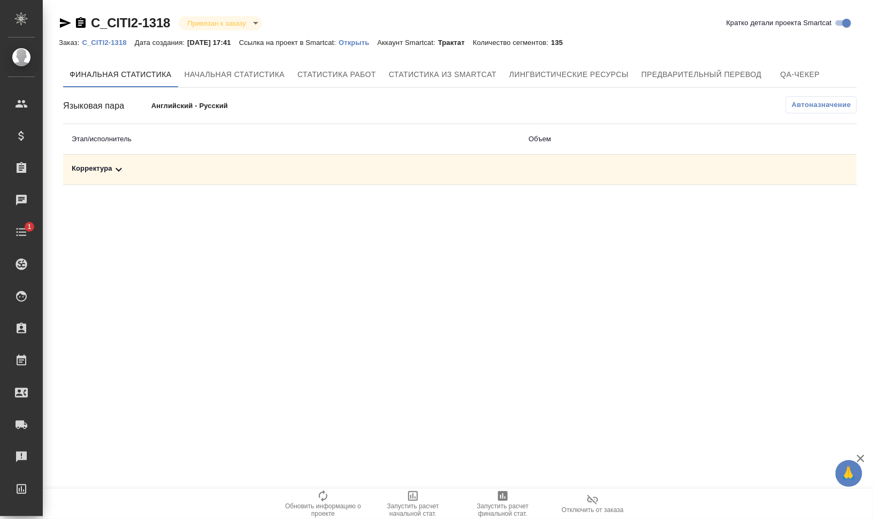
click at [158, 173] on div "Корректура" at bounding box center [292, 169] width 440 height 13
click at [782, 204] on icon "button" at bounding box center [784, 206] width 13 height 13
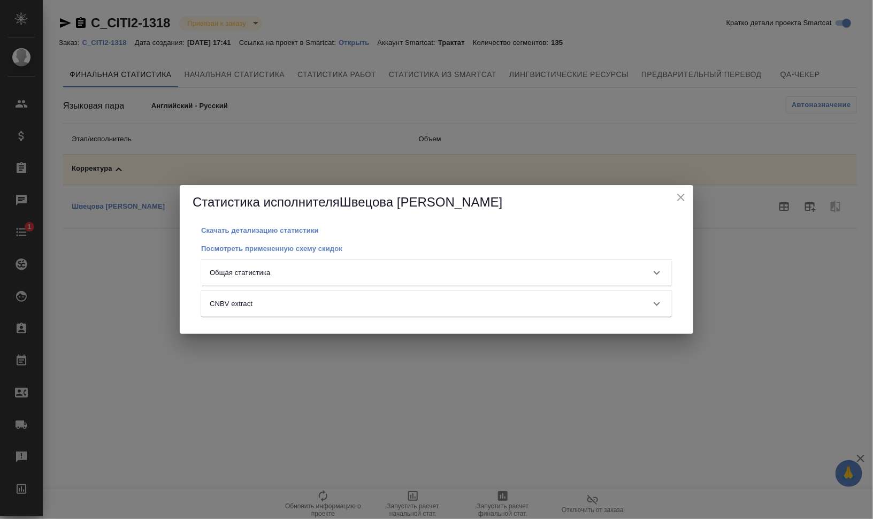
click at [404, 271] on div "Общая статистика" at bounding box center [427, 273] width 434 height 11
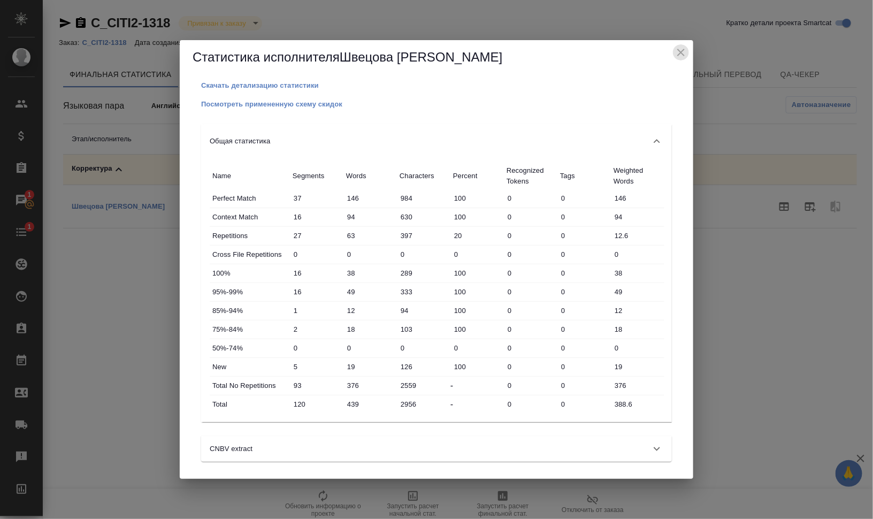
click at [678, 56] on icon "close" at bounding box center [681, 52] width 13 height 13
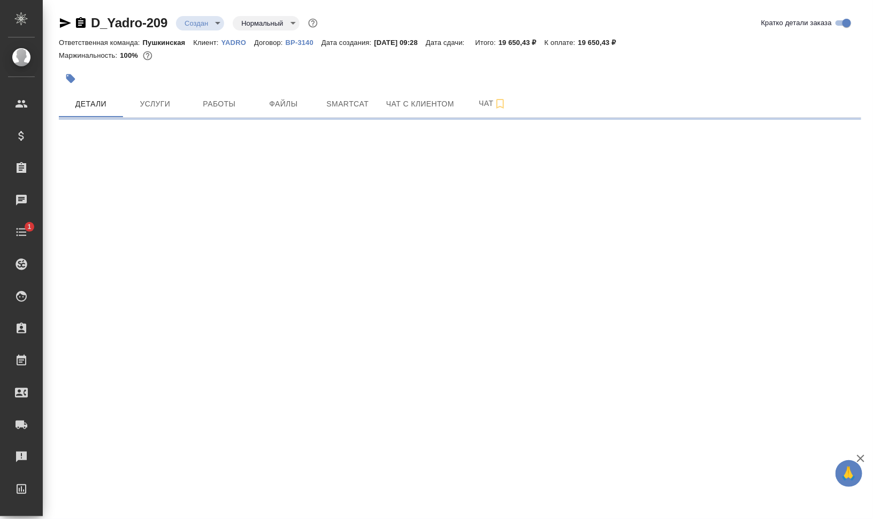
select select "RU"
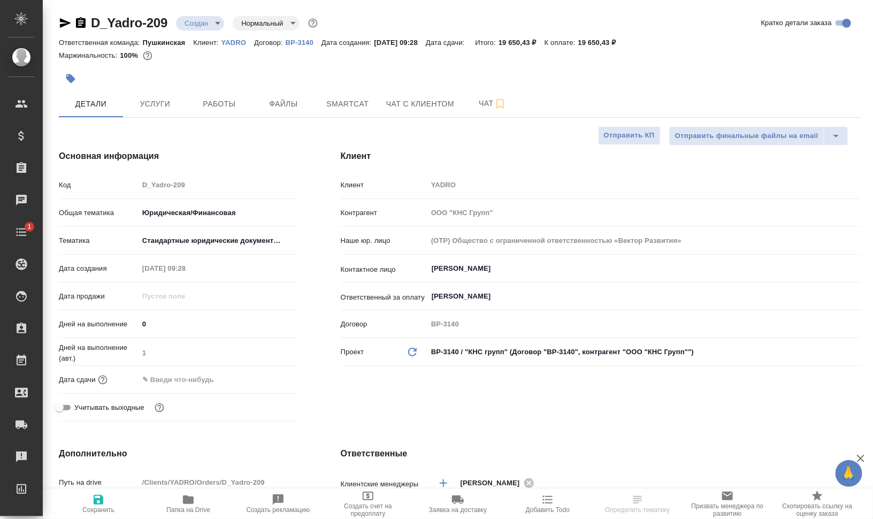
type textarea "x"
click at [156, 96] on button "Услуги" at bounding box center [155, 103] width 64 height 27
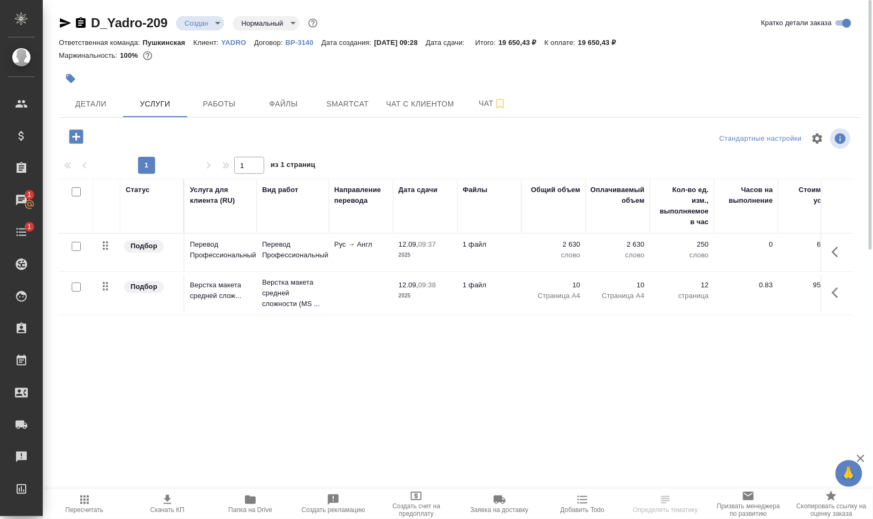
click at [237, 498] on span "Папка на Drive" at bounding box center [250, 503] width 70 height 20
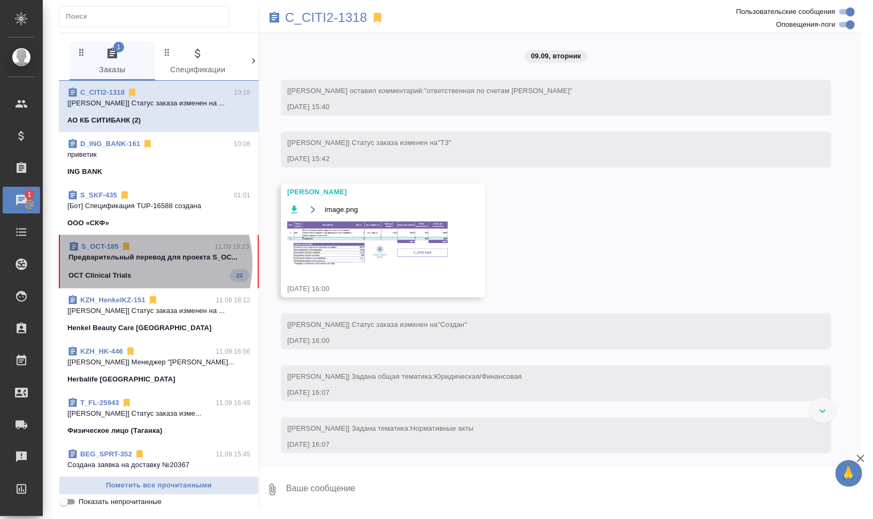
click at [133, 263] on span "S_OCT-185 11.09 19:23 Предварительный перевод для проекта S_OC... OCT Clinical …" at bounding box center [158, 261] width 181 height 41
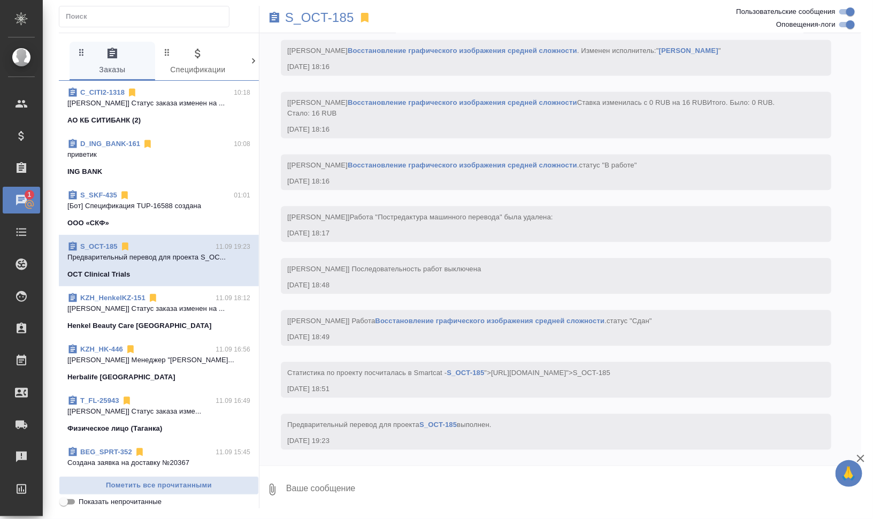
click at [126, 158] on p "приветик" at bounding box center [158, 154] width 183 height 11
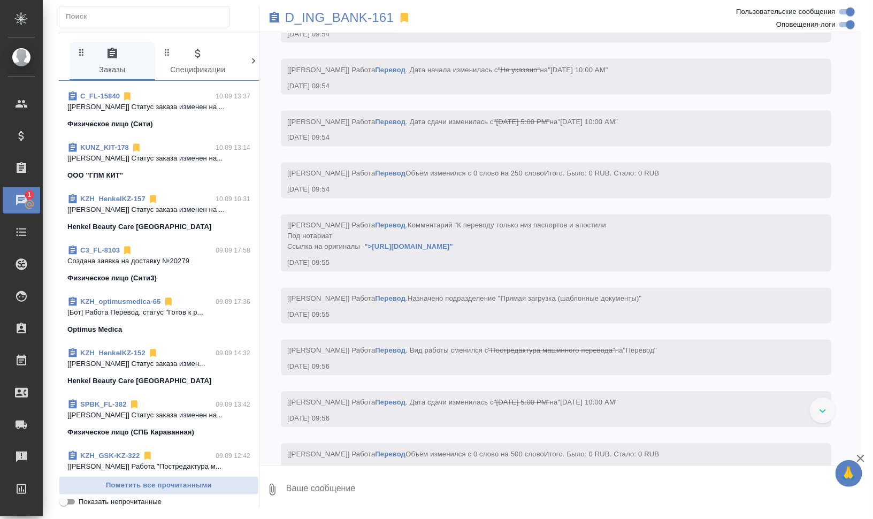
scroll to position [4262, 0]
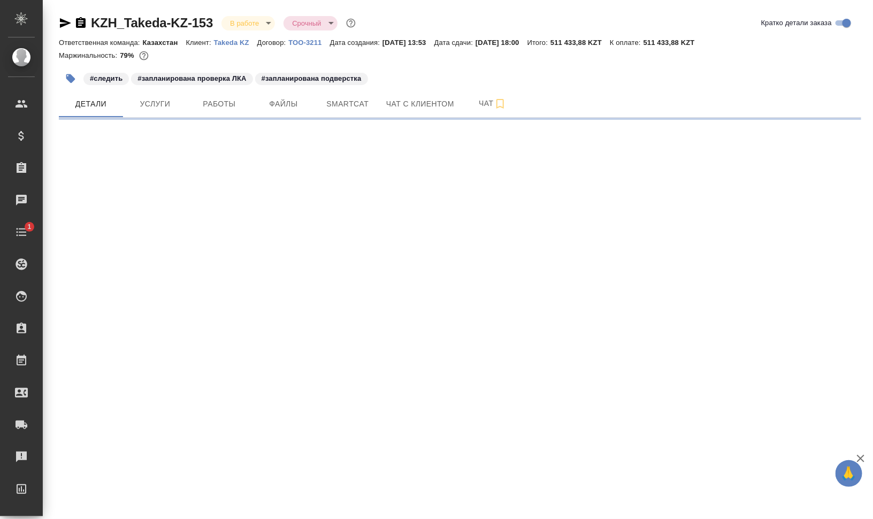
select select "RU"
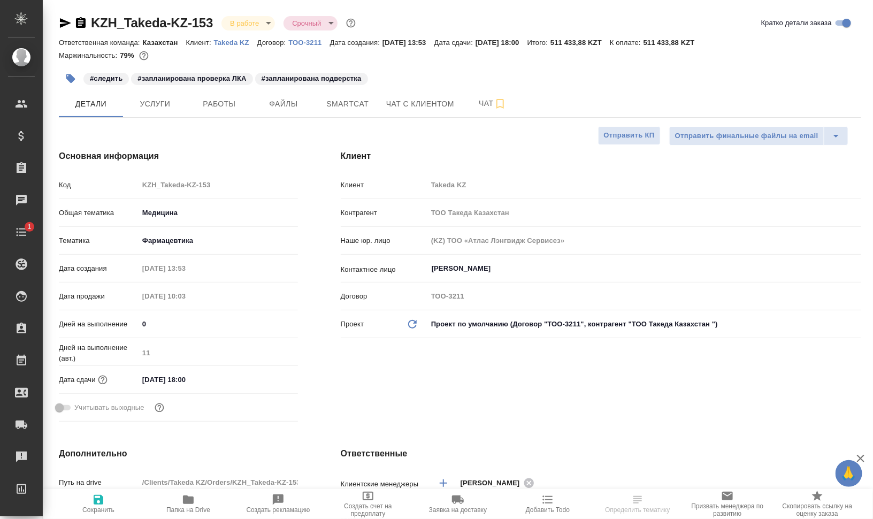
type textarea "x"
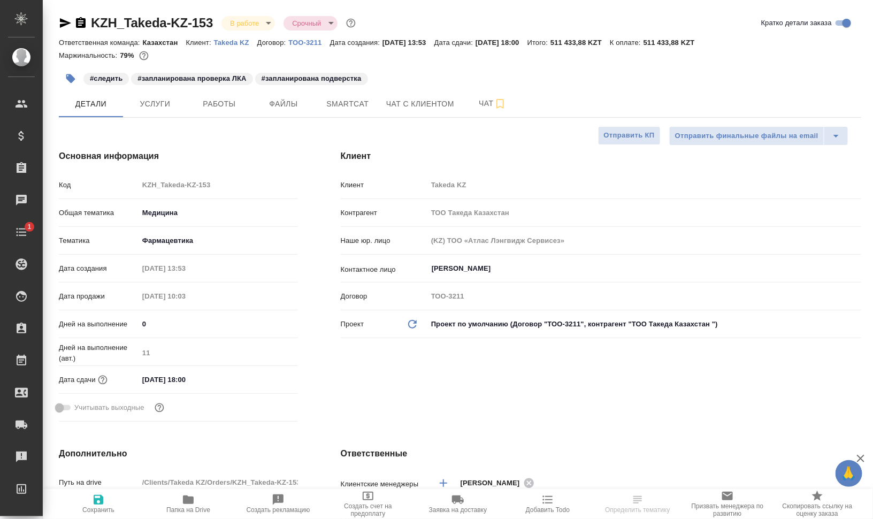
type textarea "x"
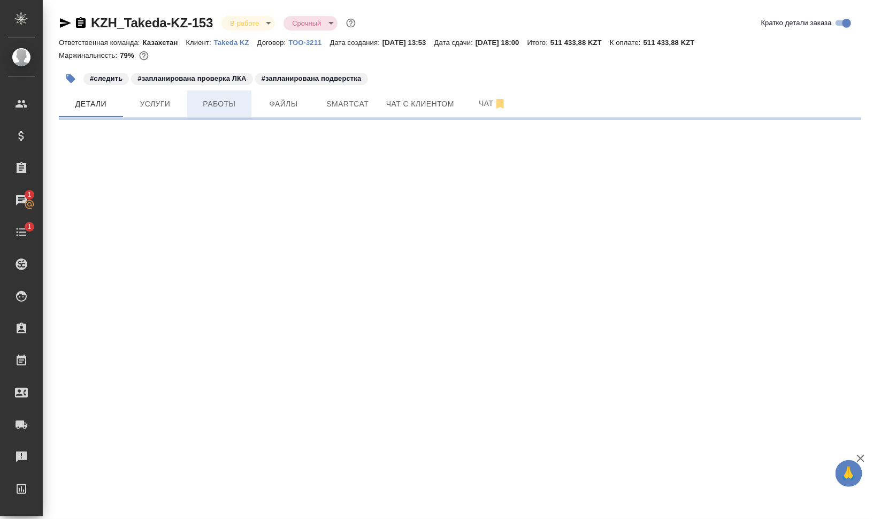
select select "RU"
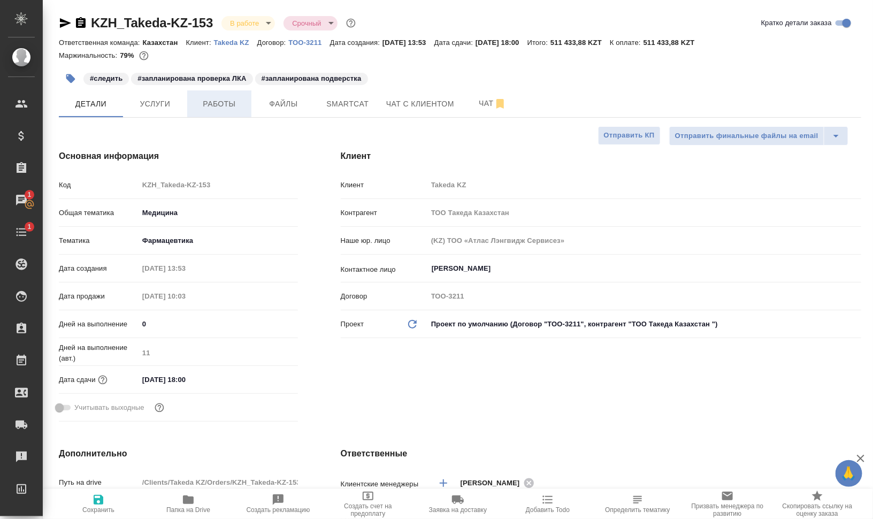
type textarea "x"
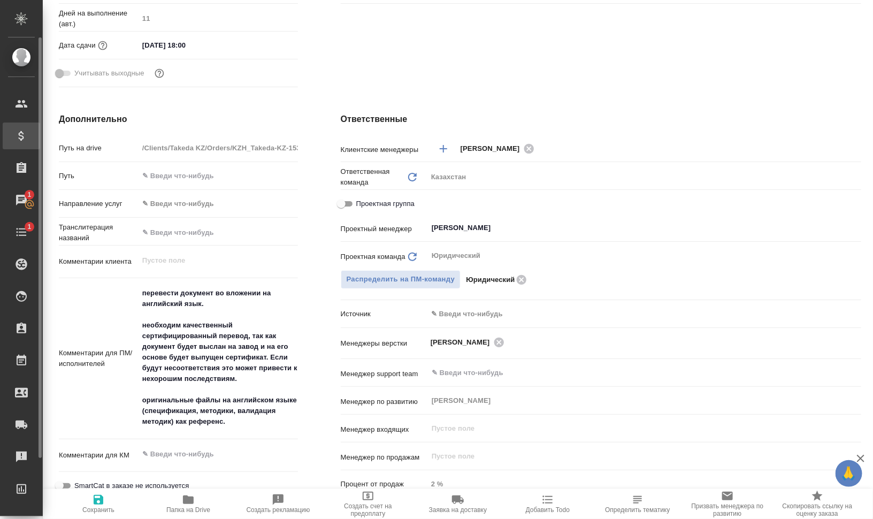
type textarea "x"
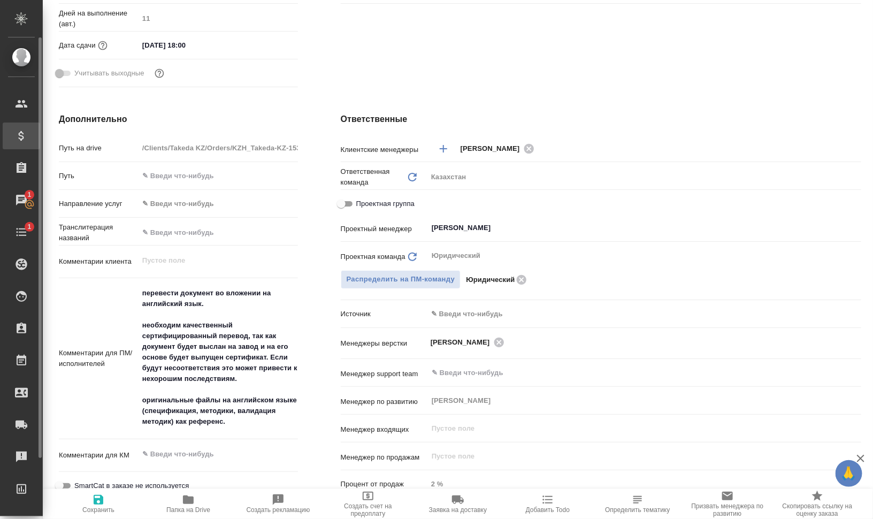
type textarea "x"
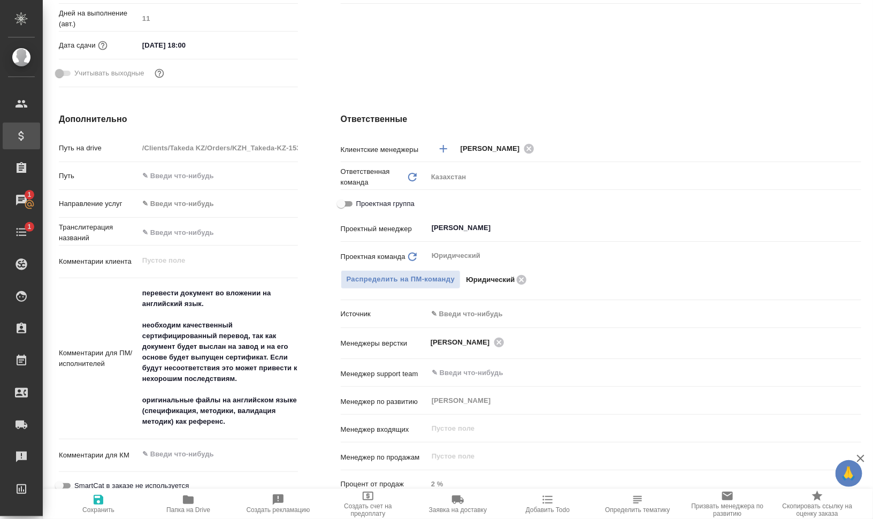
type textarea "x"
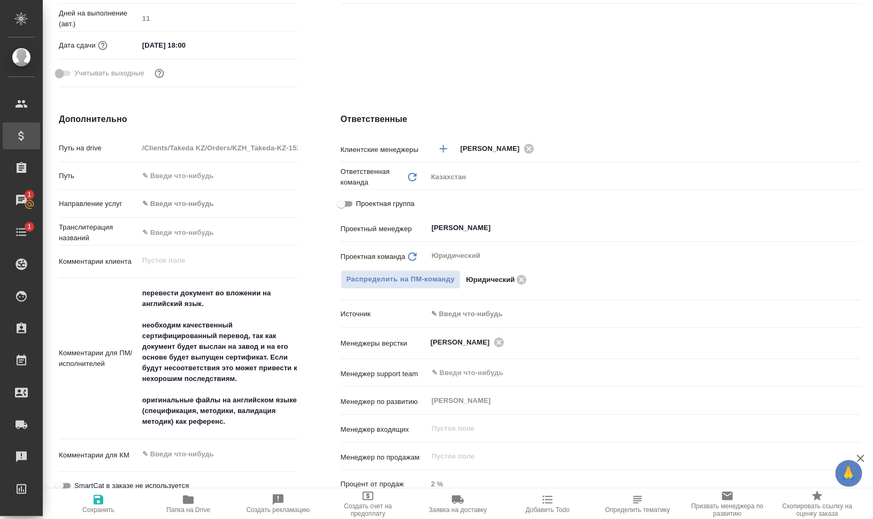
type textarea "x"
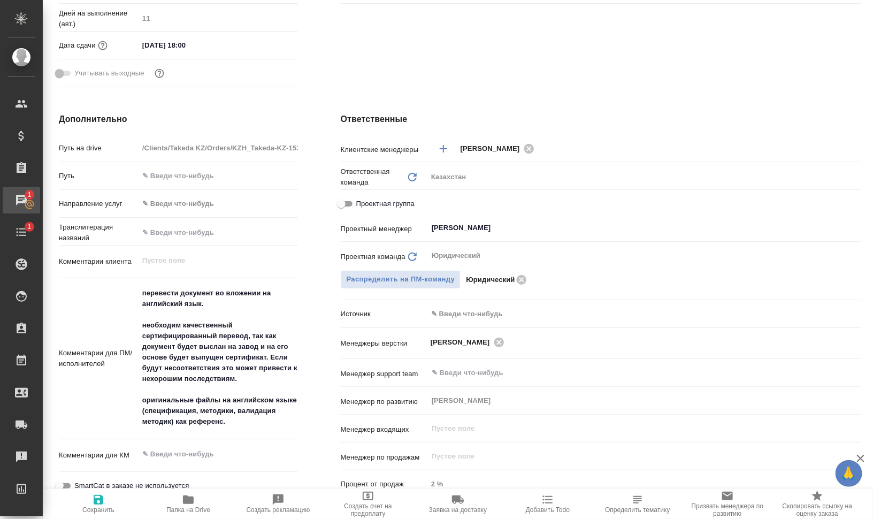
type textarea "x"
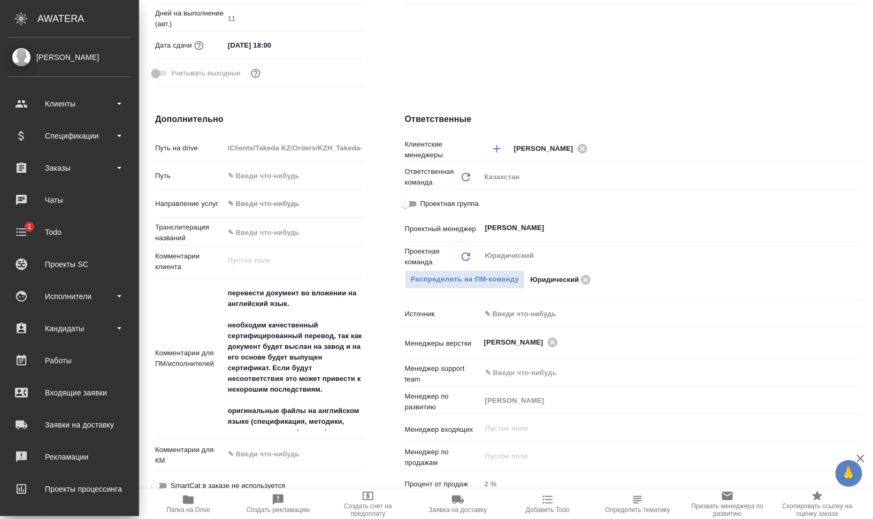
type textarea "x"
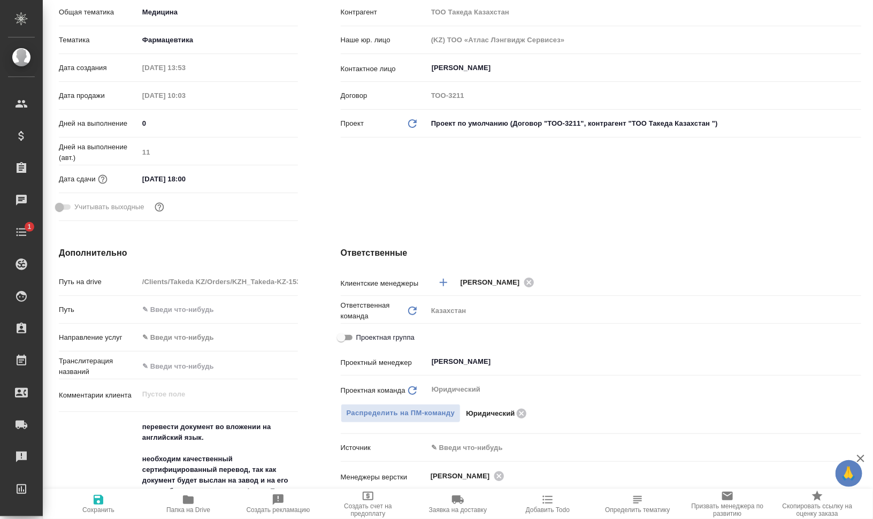
scroll to position [0, 0]
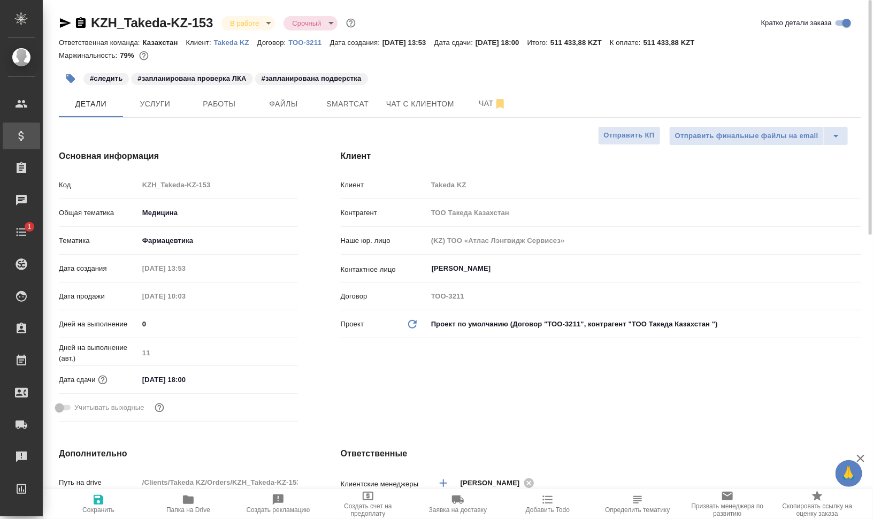
type textarea "x"
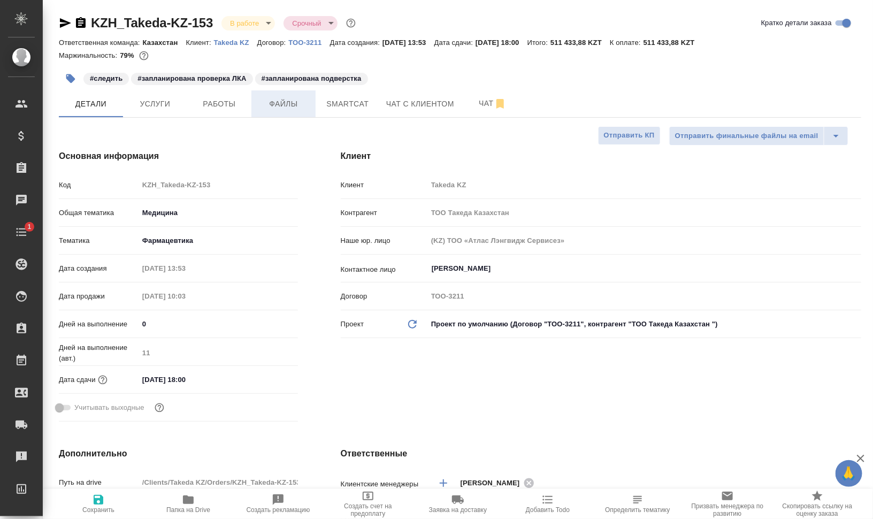
type textarea "x"
click at [352, 103] on span "Smartcat" at bounding box center [347, 103] width 51 height 13
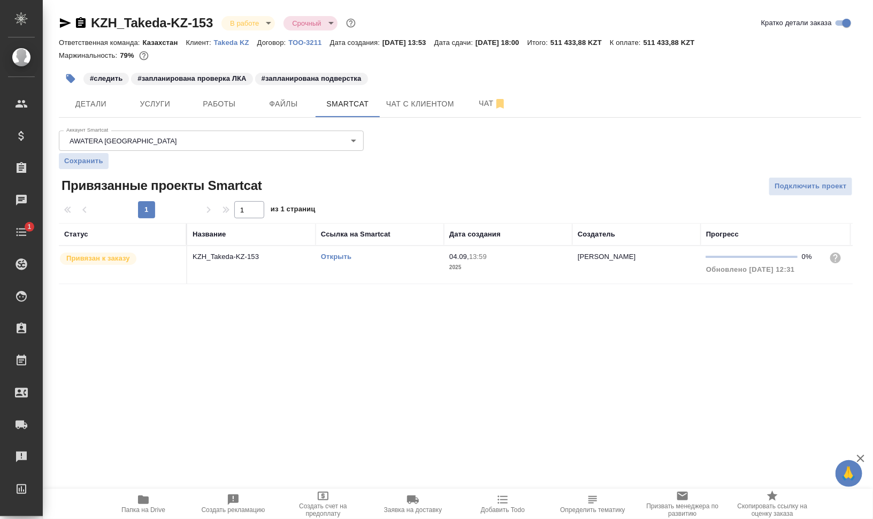
click at [337, 253] on link "Открыть" at bounding box center [336, 257] width 30 height 8
click at [231, 103] on span "Работы" at bounding box center [219, 103] width 51 height 13
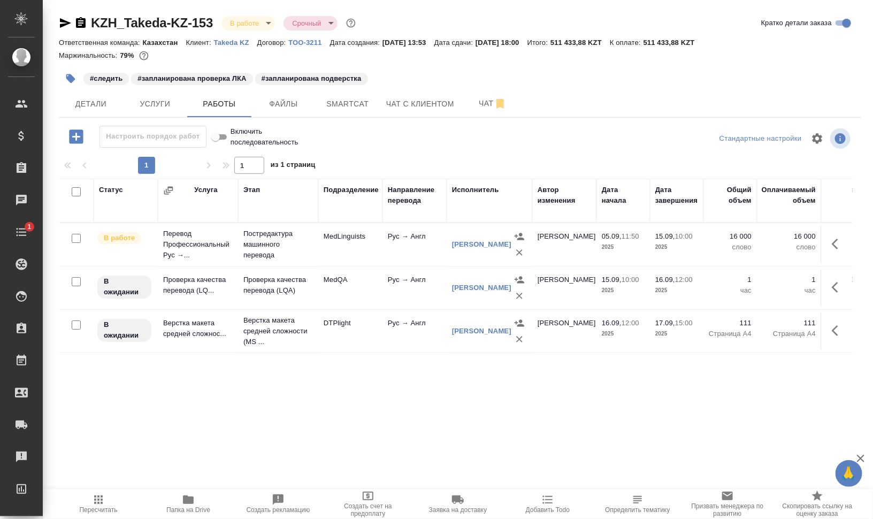
click at [546, 492] on button "Добавить Todo" at bounding box center [548, 504] width 90 height 30
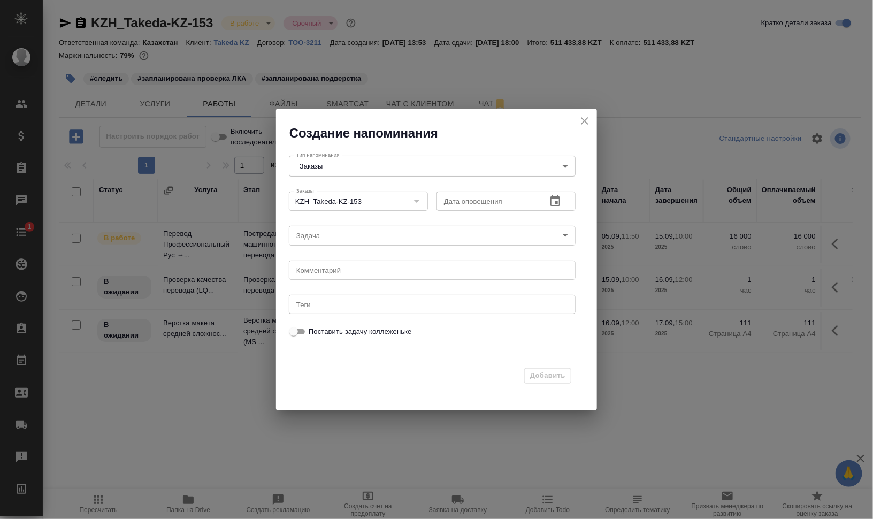
click at [361, 232] on body "🙏 .cls-1 fill:#fff; AWATERA Валеев Динар Клиенты Спецификации Заказы 0 Чаты 1 T…" at bounding box center [436, 302] width 873 height 605
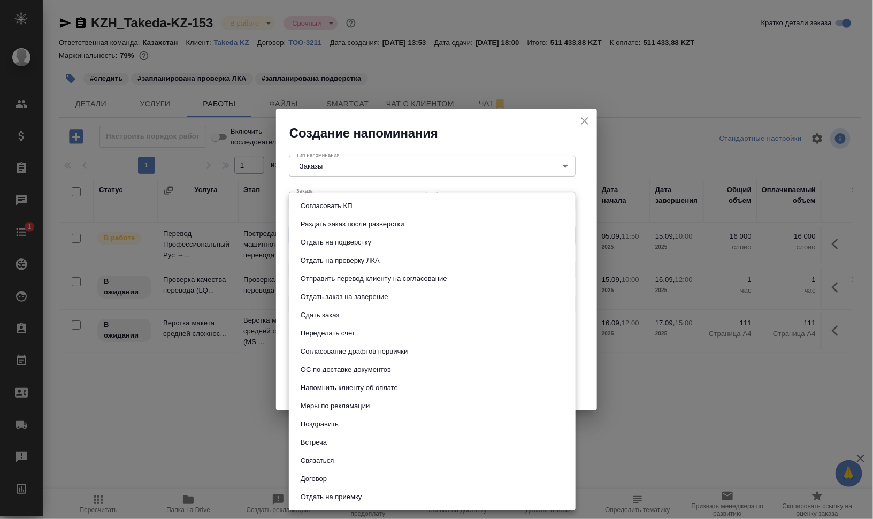
click at [599, 272] on div at bounding box center [436, 259] width 873 height 519
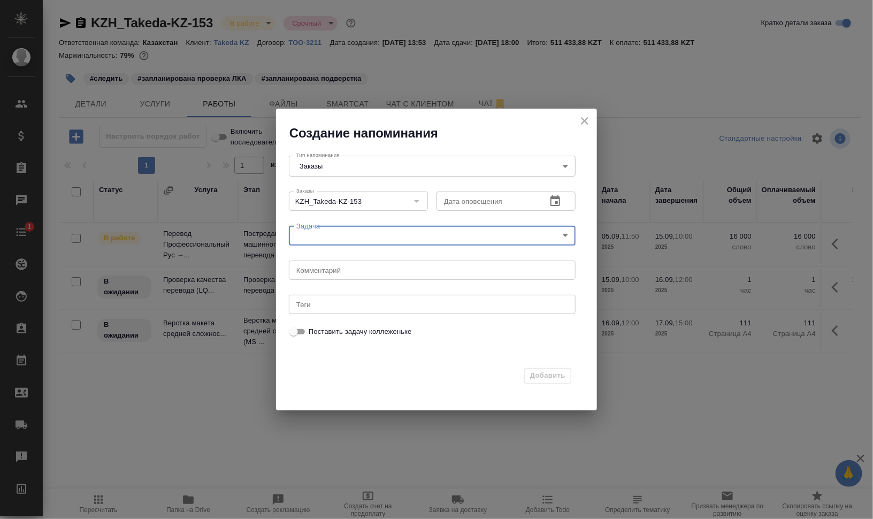
click at [367, 276] on div "x Комментарий" at bounding box center [432, 270] width 287 height 19
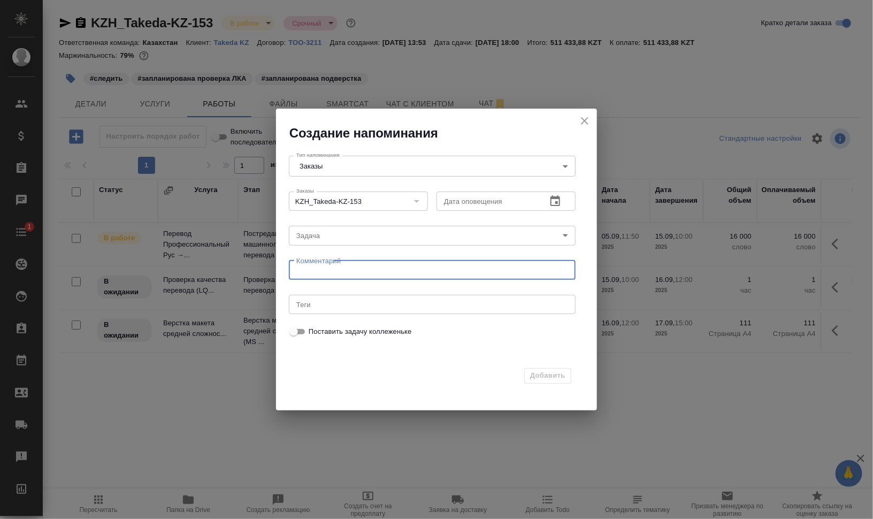
type textarea "р"
type textarea "прогресс"
click at [558, 201] on icon "button" at bounding box center [555, 201] width 13 height 13
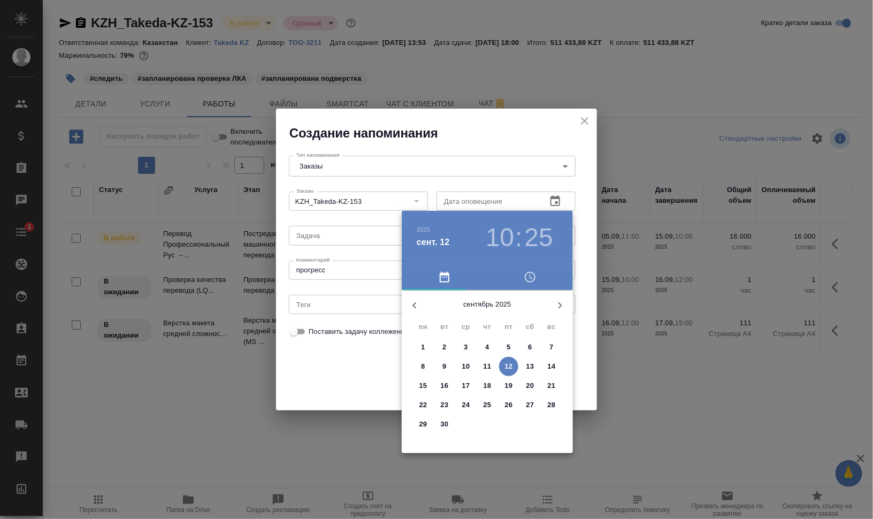
click at [512, 362] on p "12" at bounding box center [509, 366] width 8 height 11
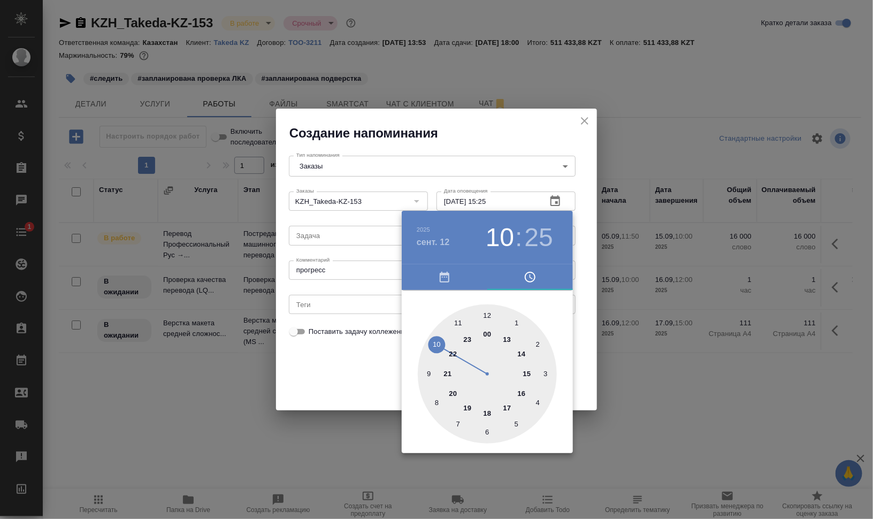
click at [529, 373] on div at bounding box center [487, 373] width 139 height 139
click at [482, 316] on div at bounding box center [487, 373] width 139 height 139
click at [486, 316] on div at bounding box center [487, 373] width 139 height 139
type input "12.09.2025 15:00"
click at [627, 356] on div at bounding box center [436, 259] width 873 height 519
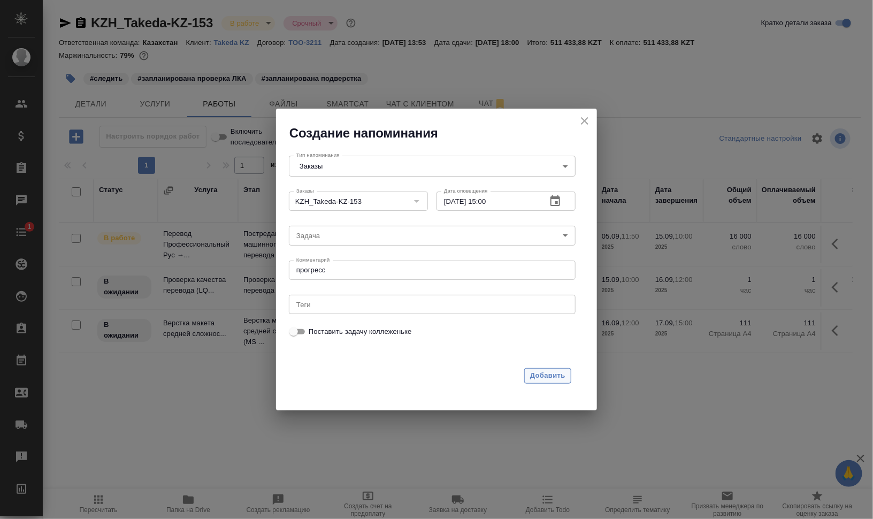
click at [558, 383] on button "Добавить" at bounding box center [547, 376] width 47 height 16
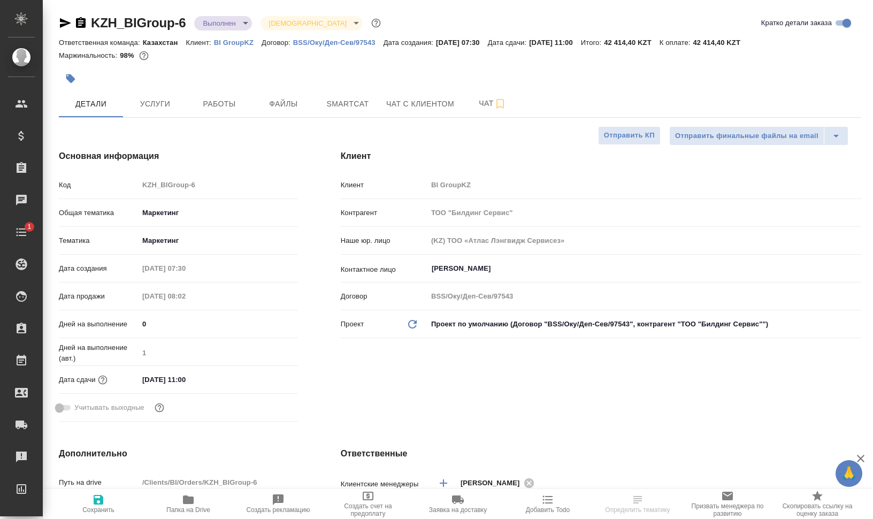
select select "RU"
click at [185, 506] on span "Папка на Drive" at bounding box center [188, 509] width 44 height 7
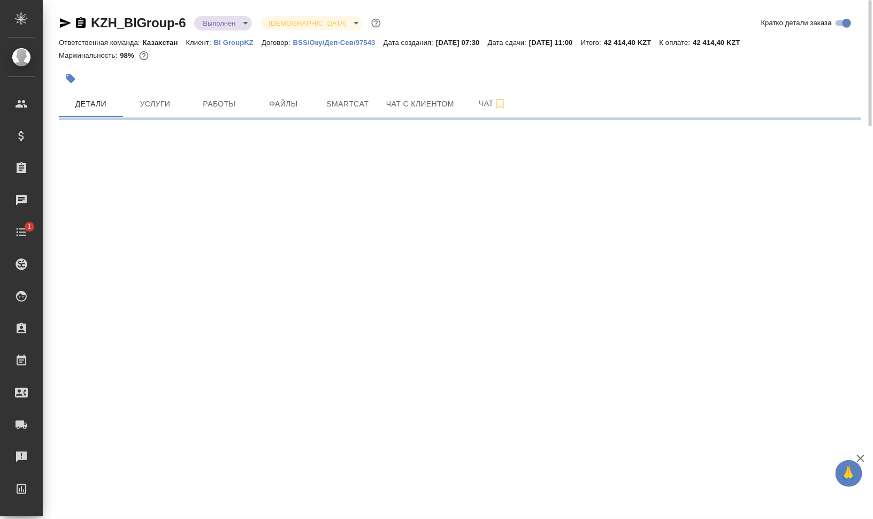
select select "RU"
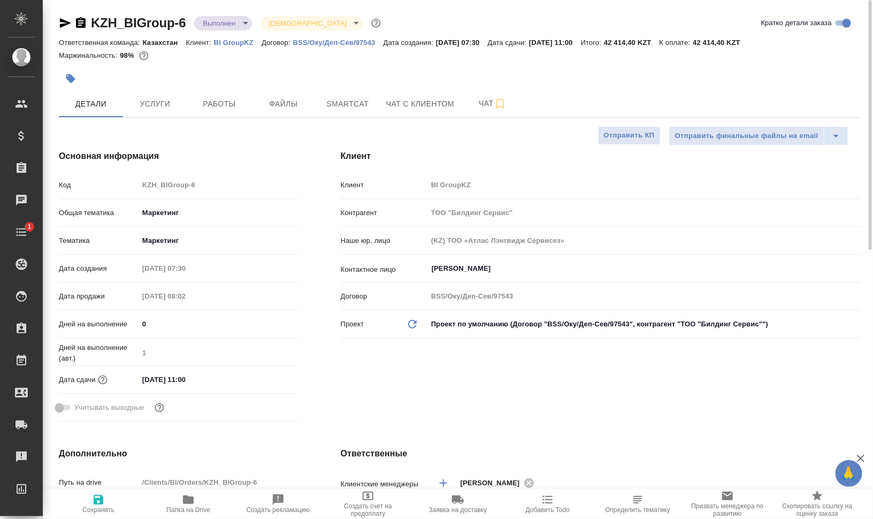
type textarea "x"
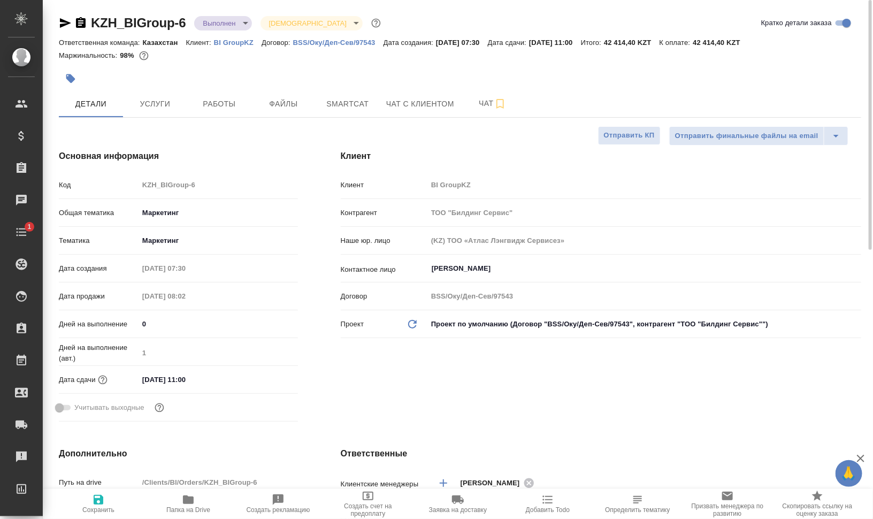
type textarea "x"
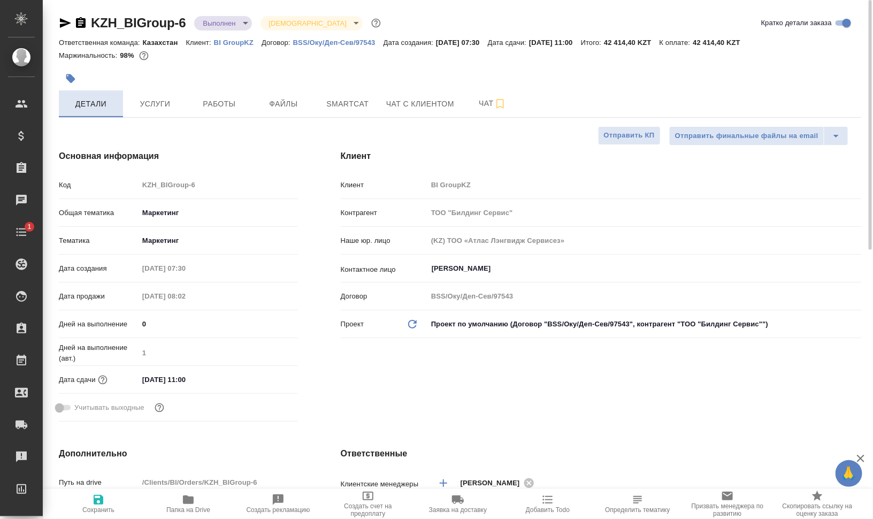
type textarea "x"
click at [232, 44] on p "BI GroupKZ" at bounding box center [238, 43] width 48 height 8
type textarea "x"
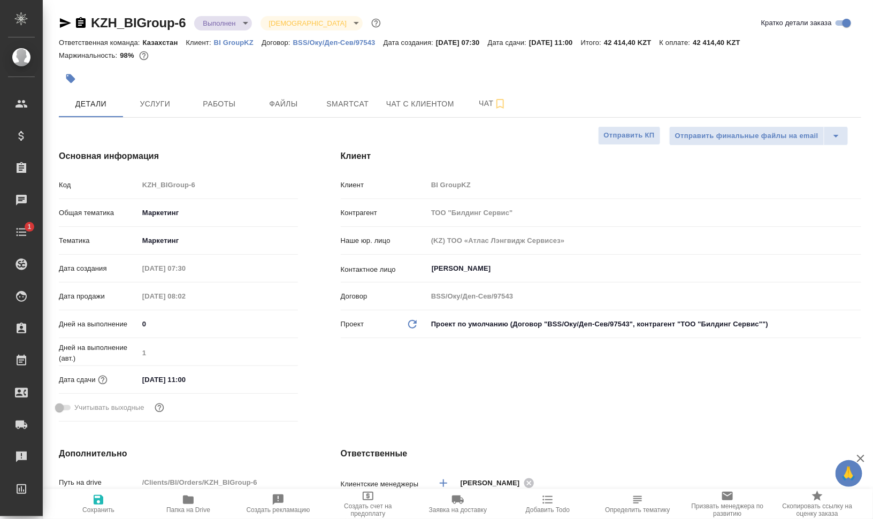
type textarea "x"
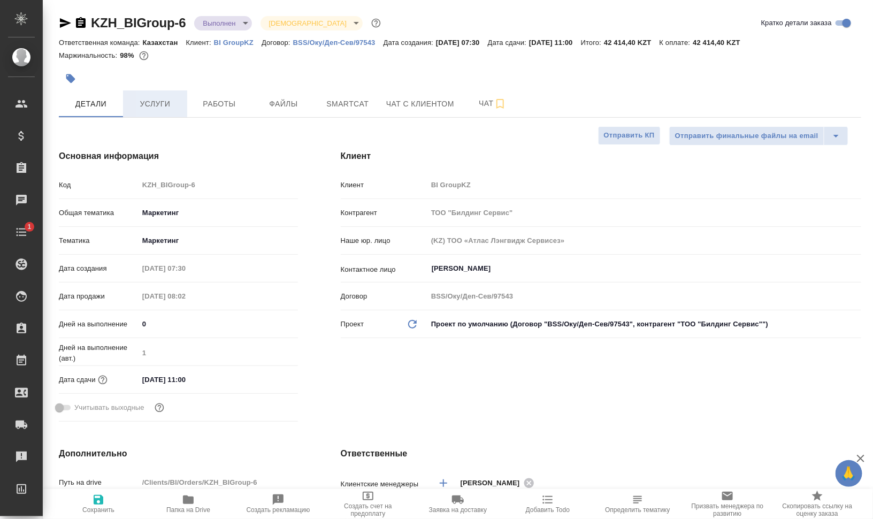
type textarea "x"
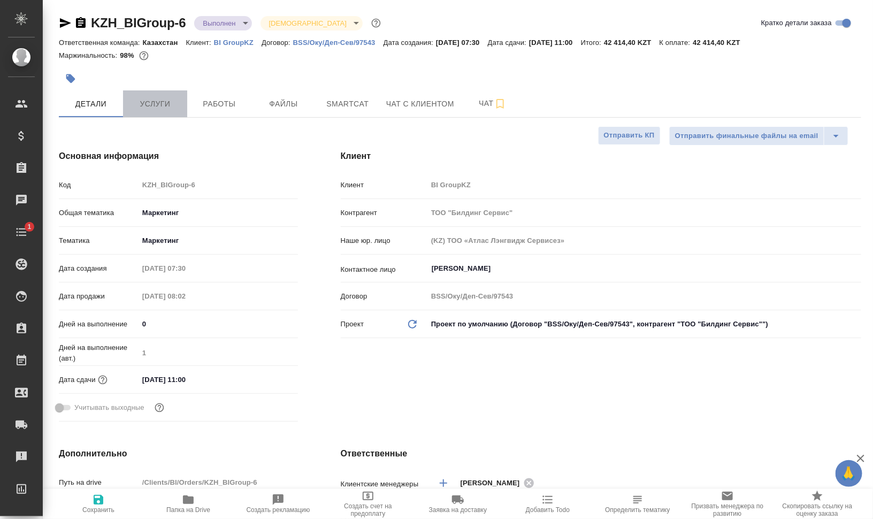
click at [173, 102] on span "Услуги" at bounding box center [154, 103] width 51 height 13
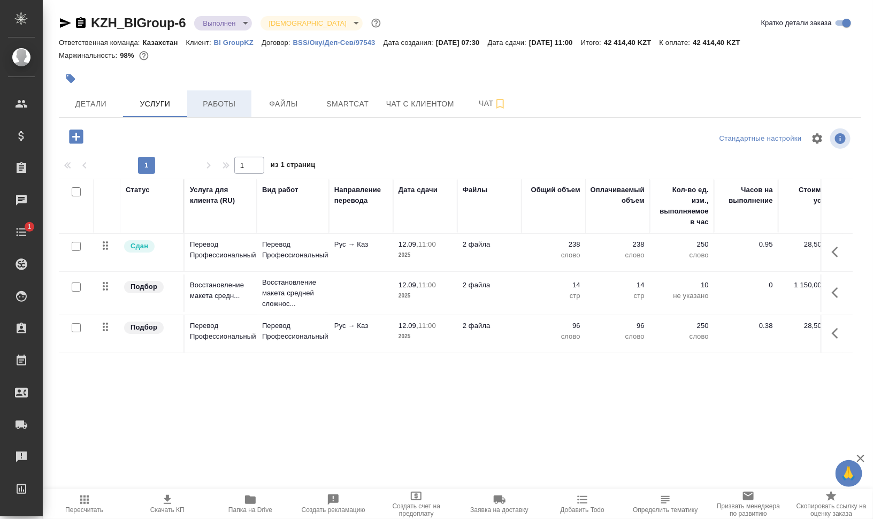
click at [228, 102] on span "Работы" at bounding box center [219, 103] width 51 height 13
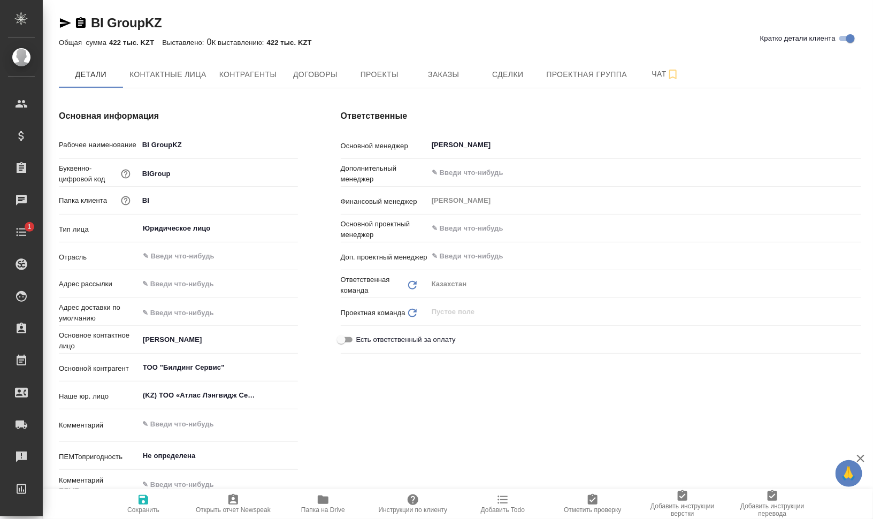
type textarea "x"
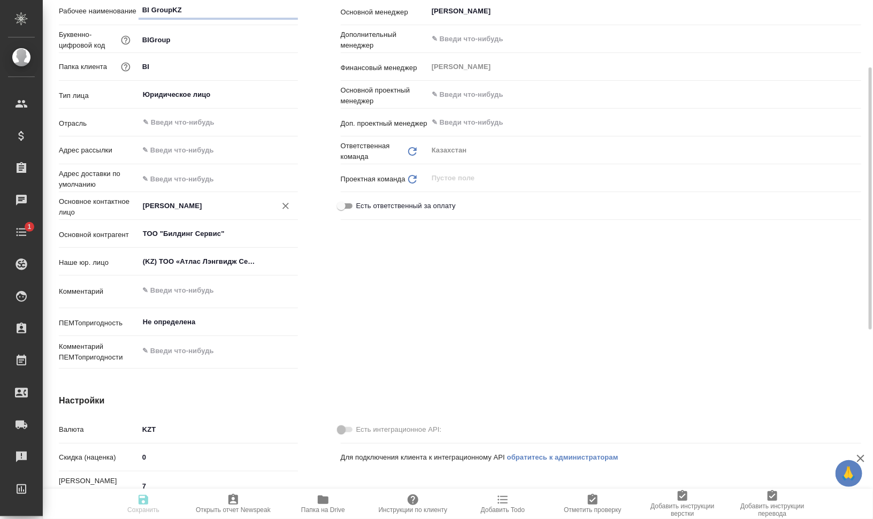
type textarea "x"
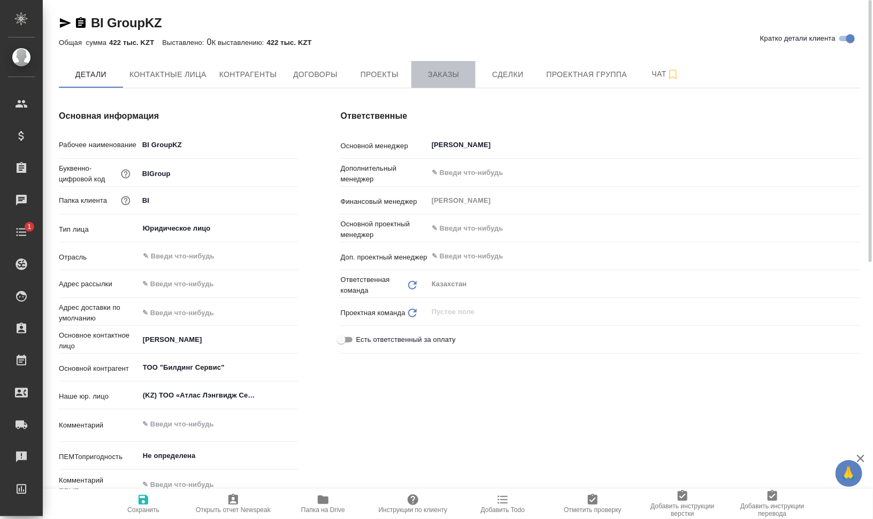
click at [468, 65] on button "Заказы" at bounding box center [443, 74] width 64 height 27
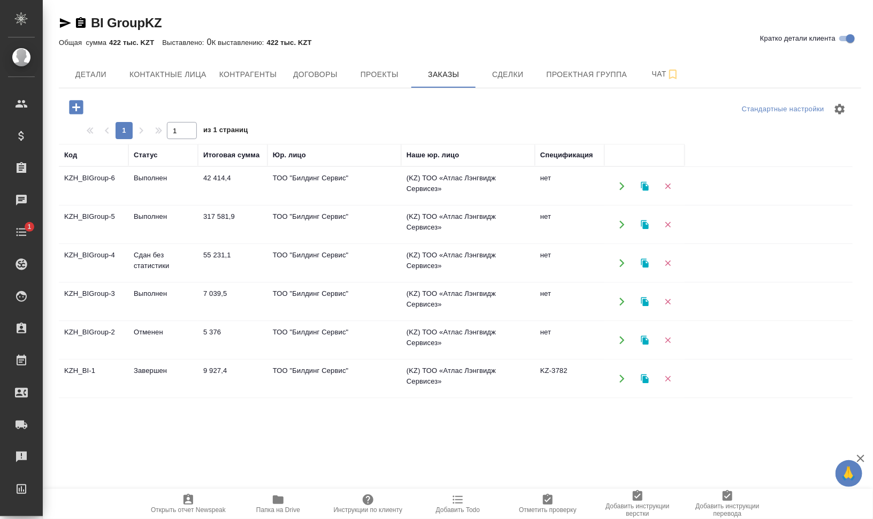
click at [110, 216] on td "KZH_BIGroup-5" at bounding box center [94, 224] width 70 height 37
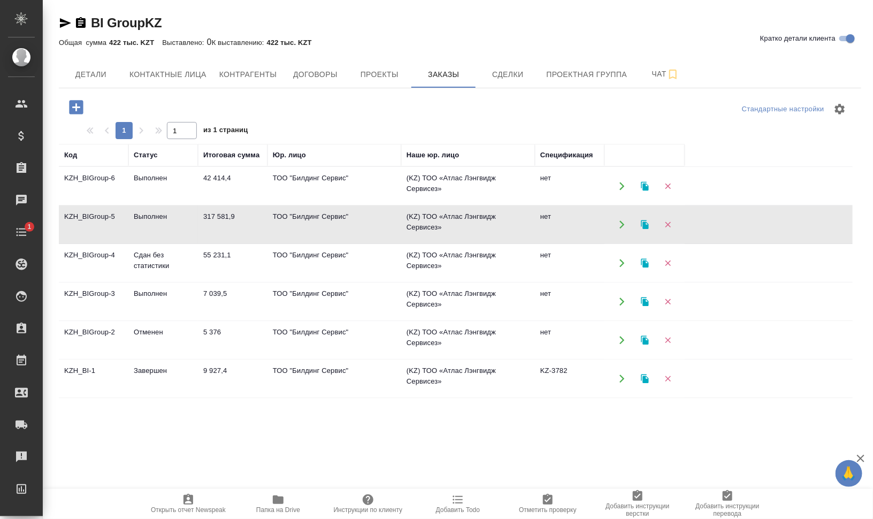
click at [104, 217] on td "KZH_BIGroup-5" at bounding box center [94, 224] width 70 height 37
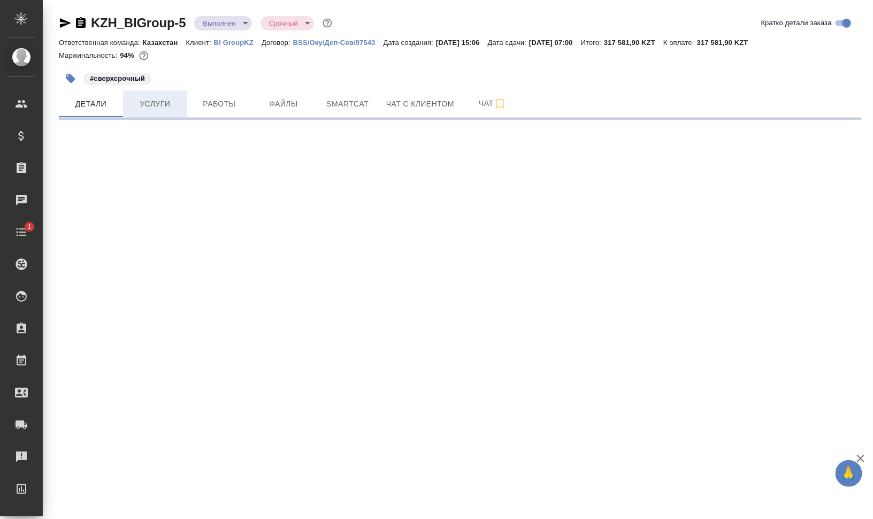
select select "RU"
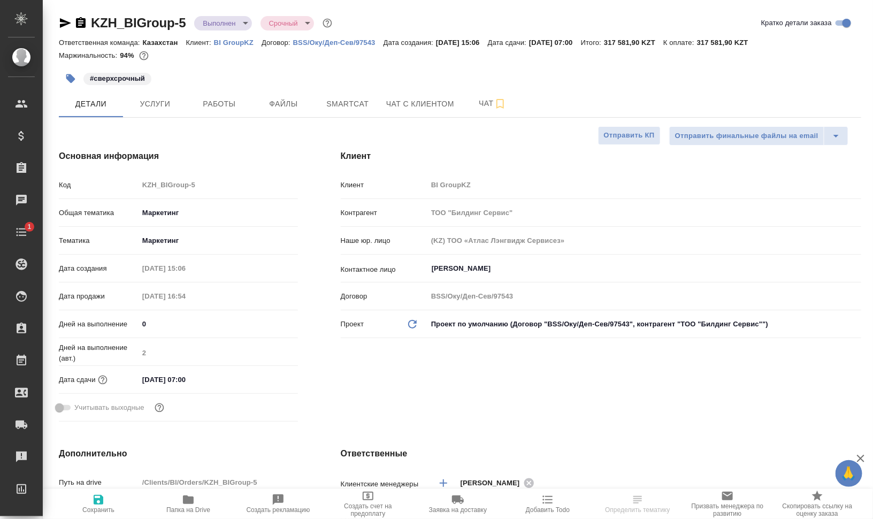
type textarea "x"
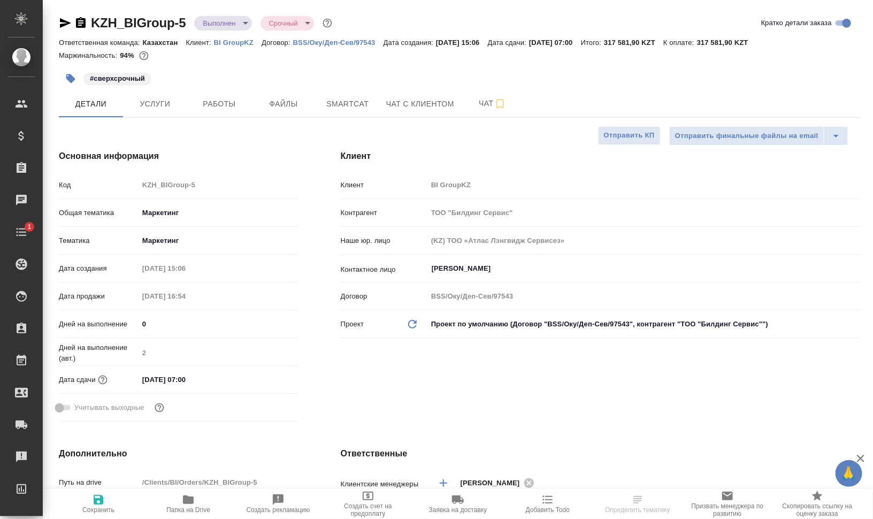
type textarea "x"
click at [159, 108] on span "Услуги" at bounding box center [154, 103] width 51 height 13
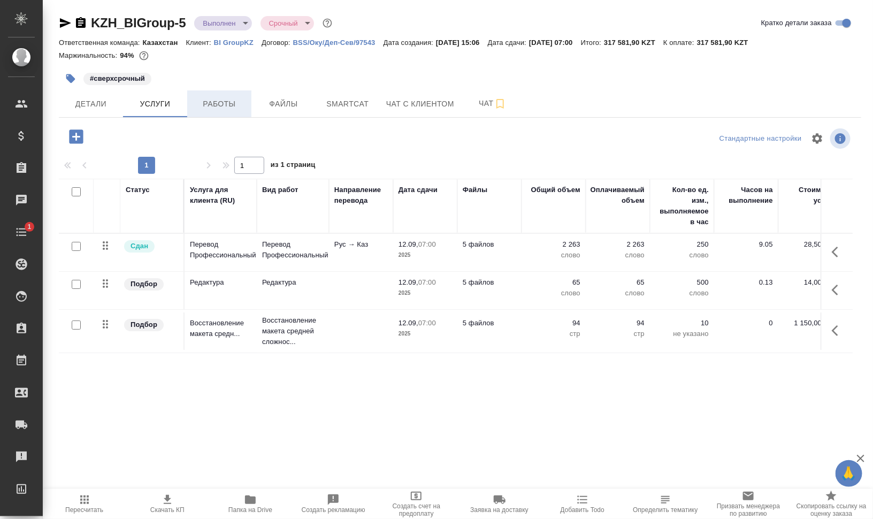
click at [224, 101] on span "Работы" at bounding box center [219, 103] width 51 height 13
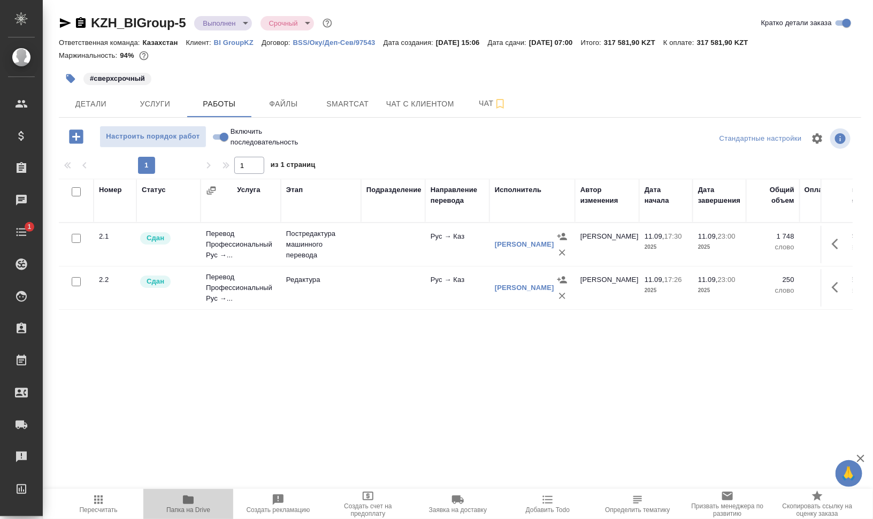
click at [205, 498] on span "Папка на Drive" at bounding box center [188, 503] width 77 height 20
